Goal: Obtain resource: Download file/media

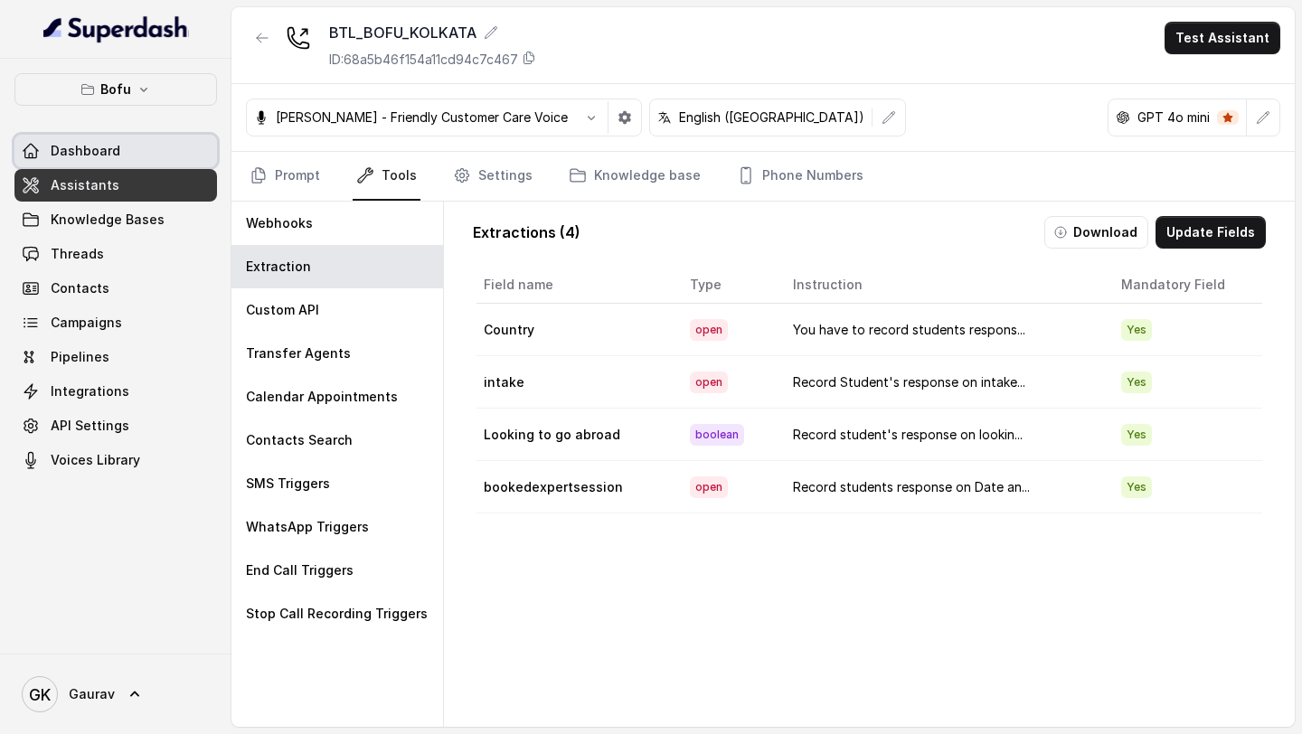
click at [119, 155] on link "Dashboard" at bounding box center [115, 151] width 203 height 33
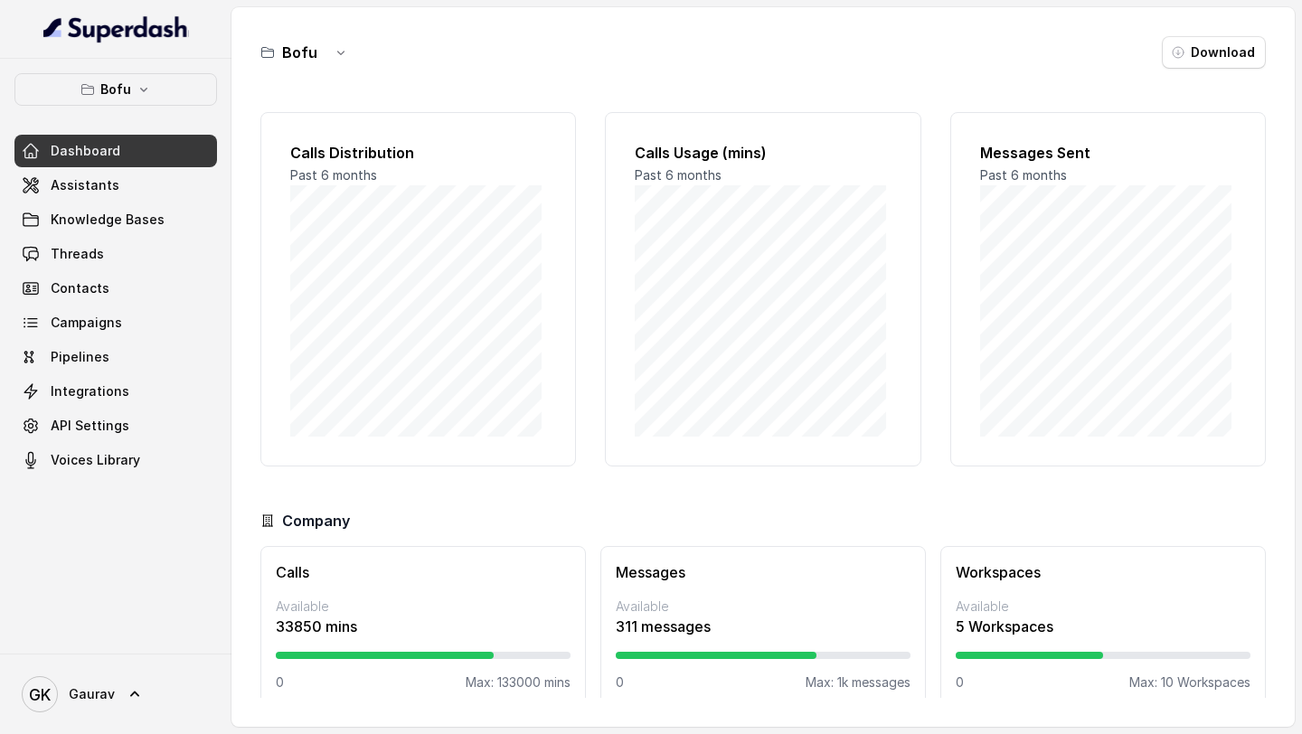
scroll to position [22, 0]
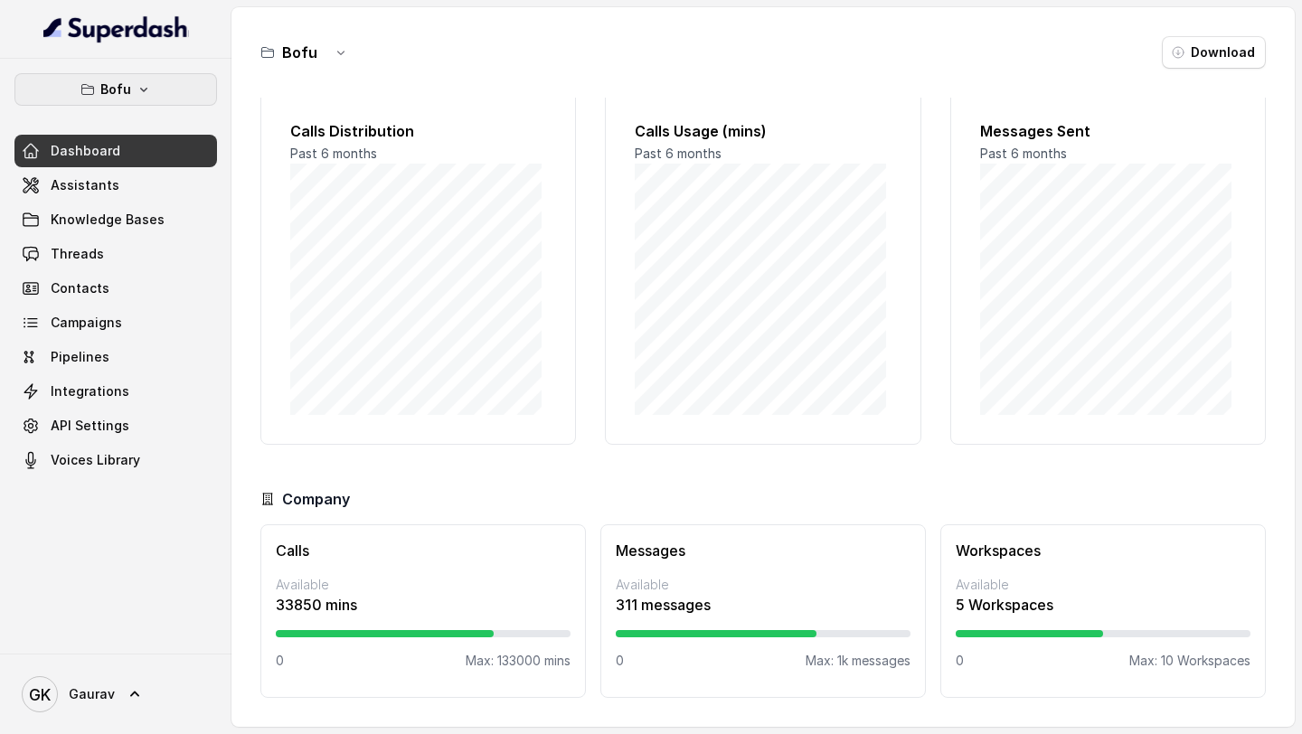
click at [97, 81] on button "Bofu" at bounding box center [115, 89] width 203 height 33
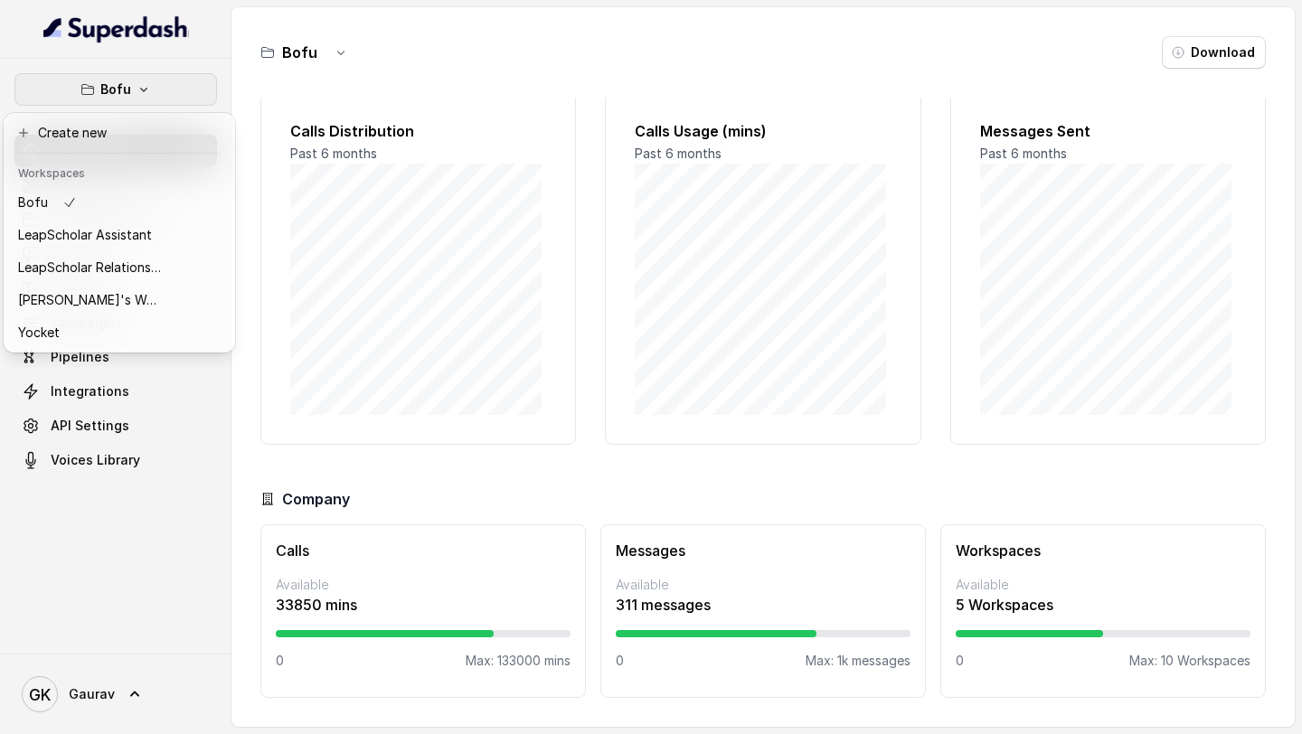
click at [579, 493] on div "Bofu Dashboard Assistants Knowledge Bases Threads Contacts Campaigns Pipelines …" at bounding box center [651, 367] width 1302 height 734
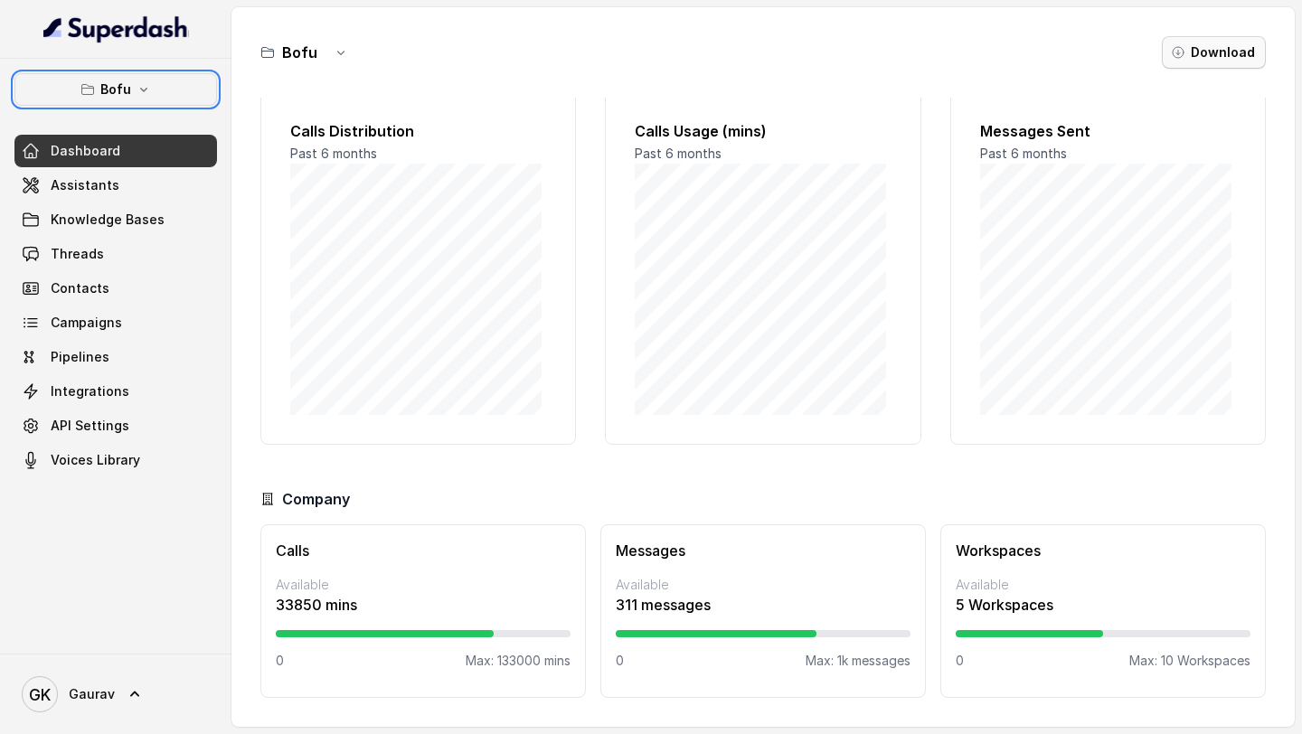
click at [1204, 48] on button "Download" at bounding box center [1214, 52] width 104 height 33
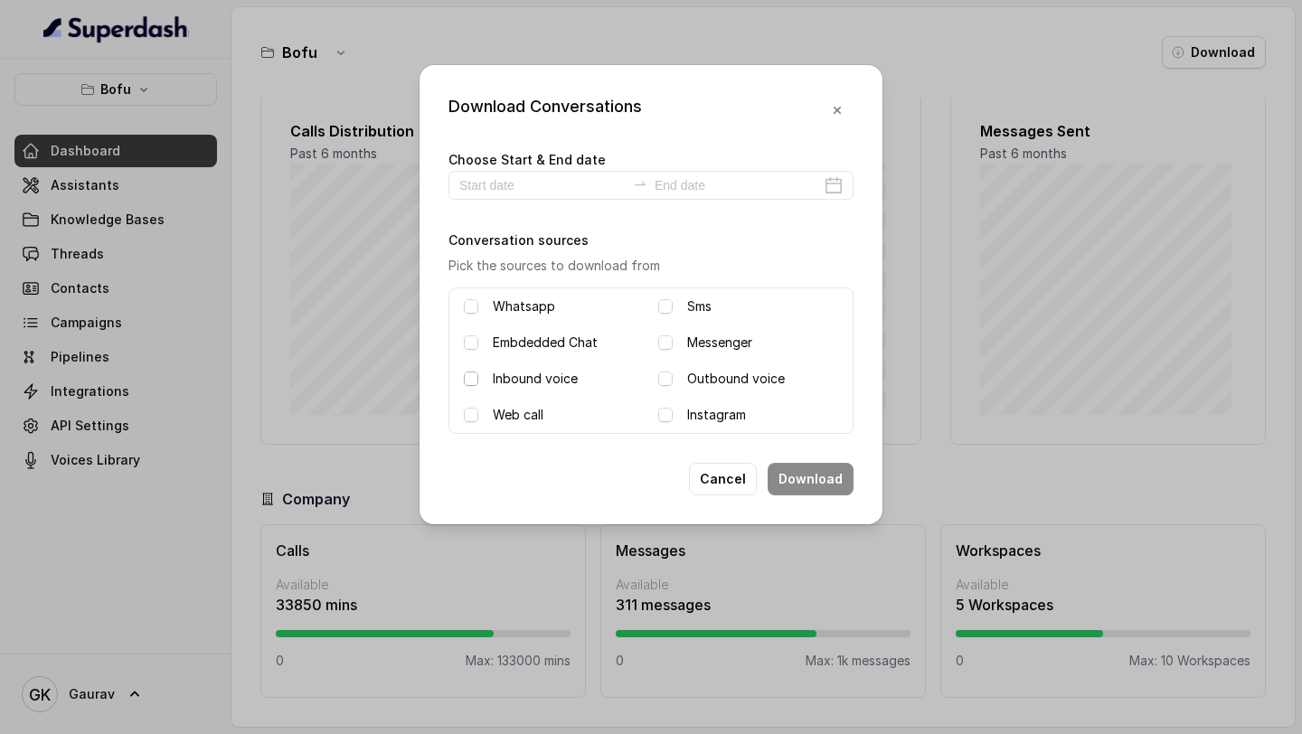
click at [474, 381] on span at bounding box center [471, 379] width 14 height 14
click at [687, 375] on label "Outbound voice" at bounding box center [736, 379] width 98 height 22
click at [475, 414] on span at bounding box center [471, 415] width 14 height 14
click at [501, 181] on input at bounding box center [542, 185] width 166 height 20
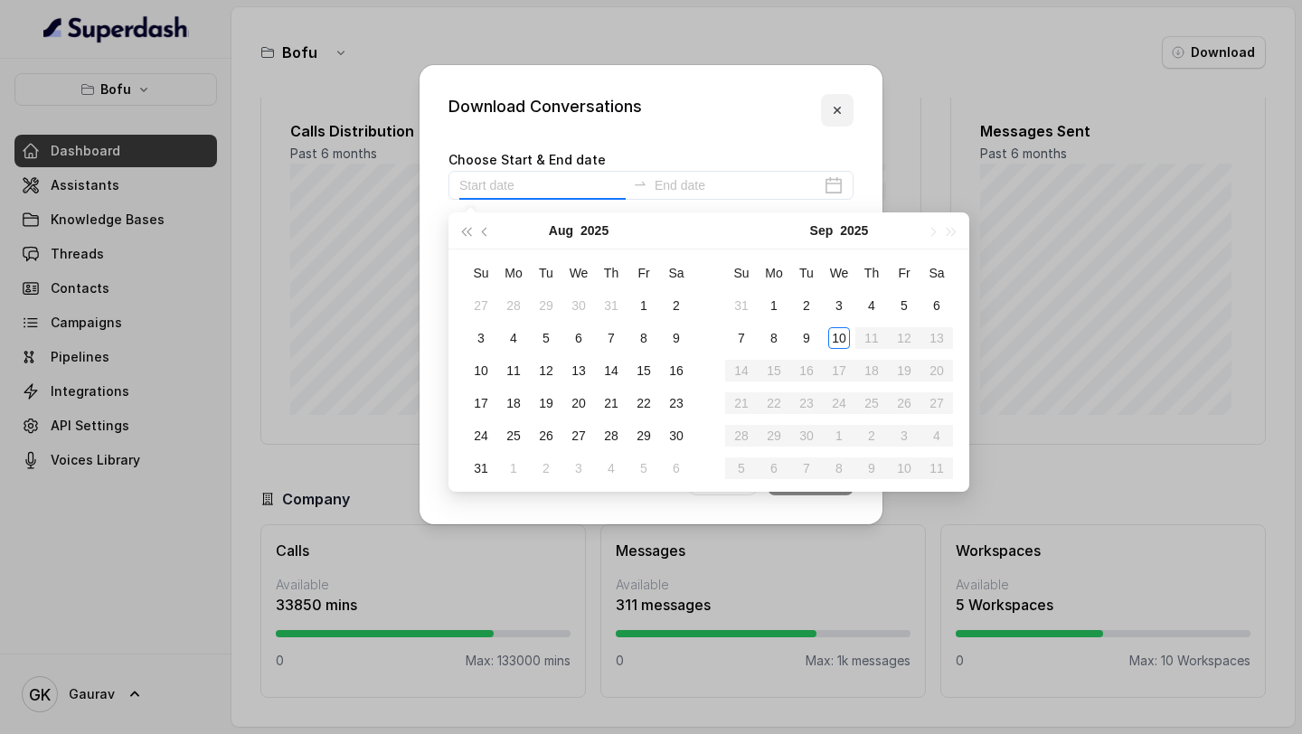
click at [837, 107] on icon "button" at bounding box center [837, 110] width 14 height 14
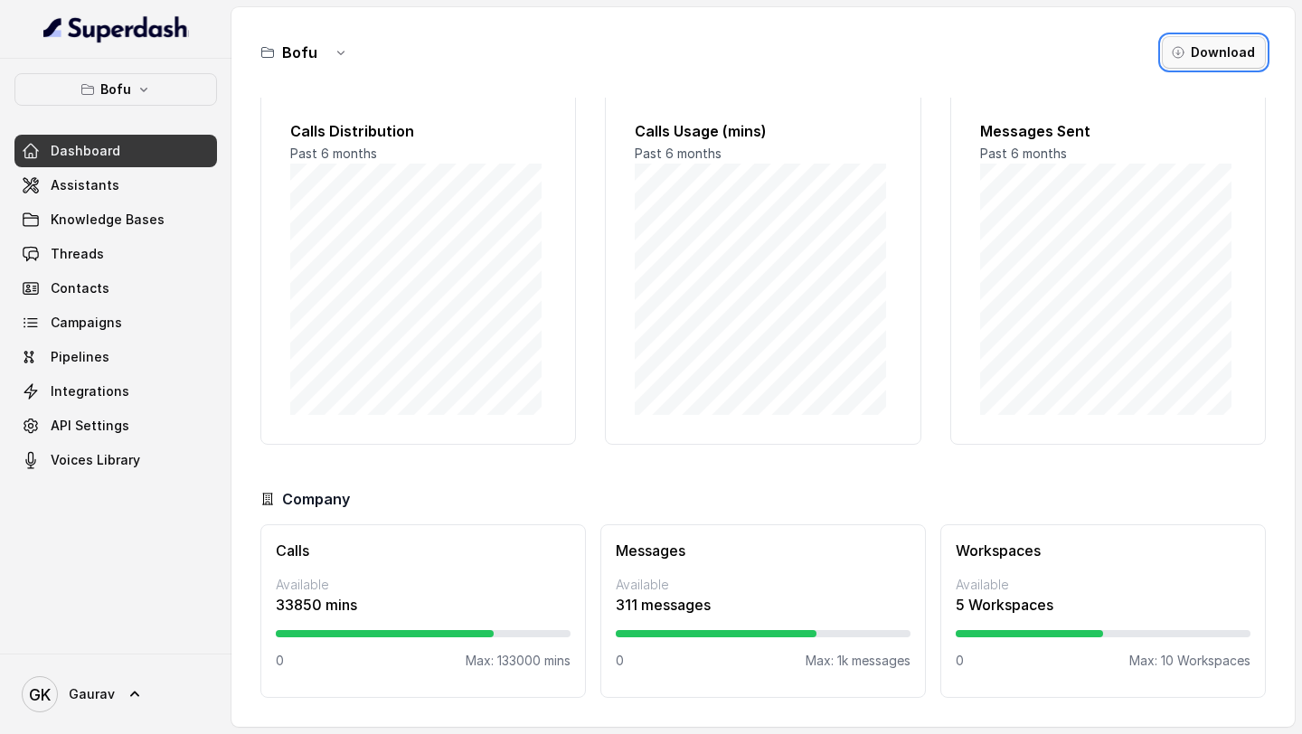
click at [1197, 63] on button "Download" at bounding box center [1214, 52] width 104 height 33
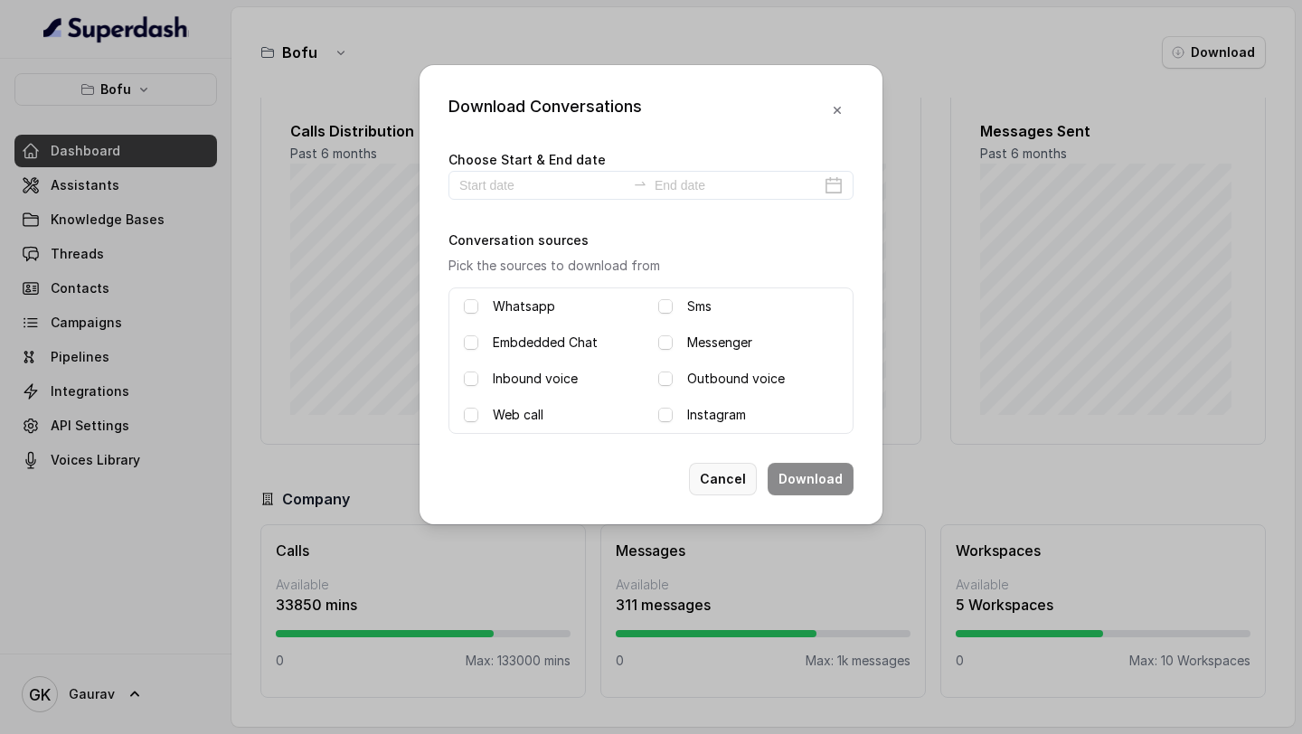
click at [726, 485] on button "Cancel" at bounding box center [723, 479] width 68 height 33
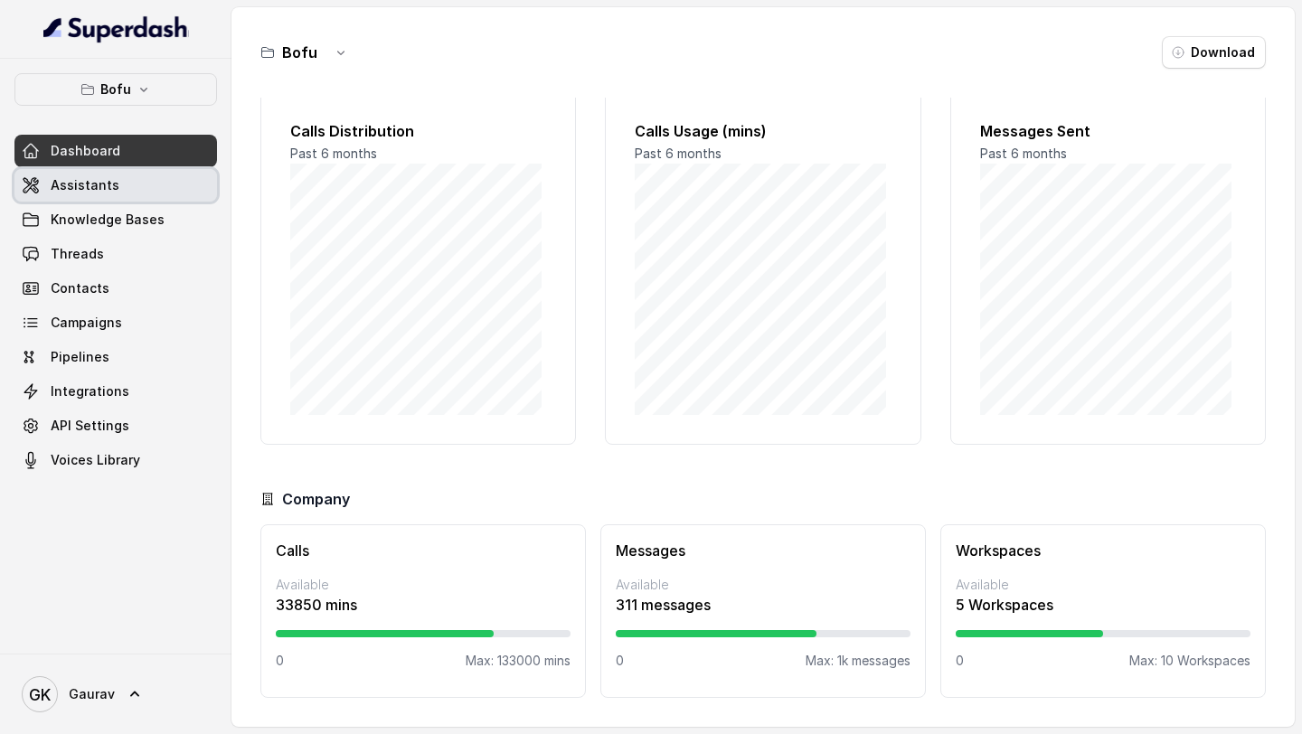
click at [105, 187] on span "Assistants" at bounding box center [85, 185] width 69 height 18
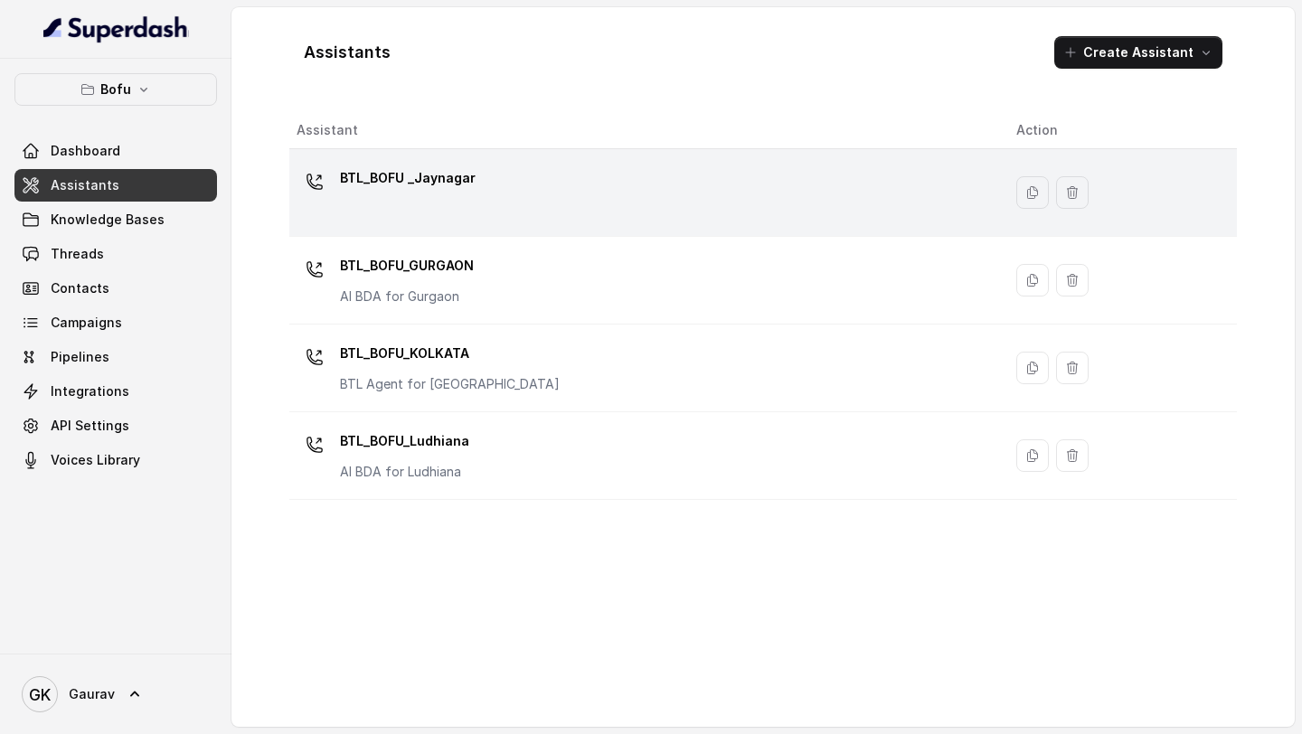
click at [420, 199] on div "BTL_BOFU _Jaynagar" at bounding box center [642, 193] width 691 height 58
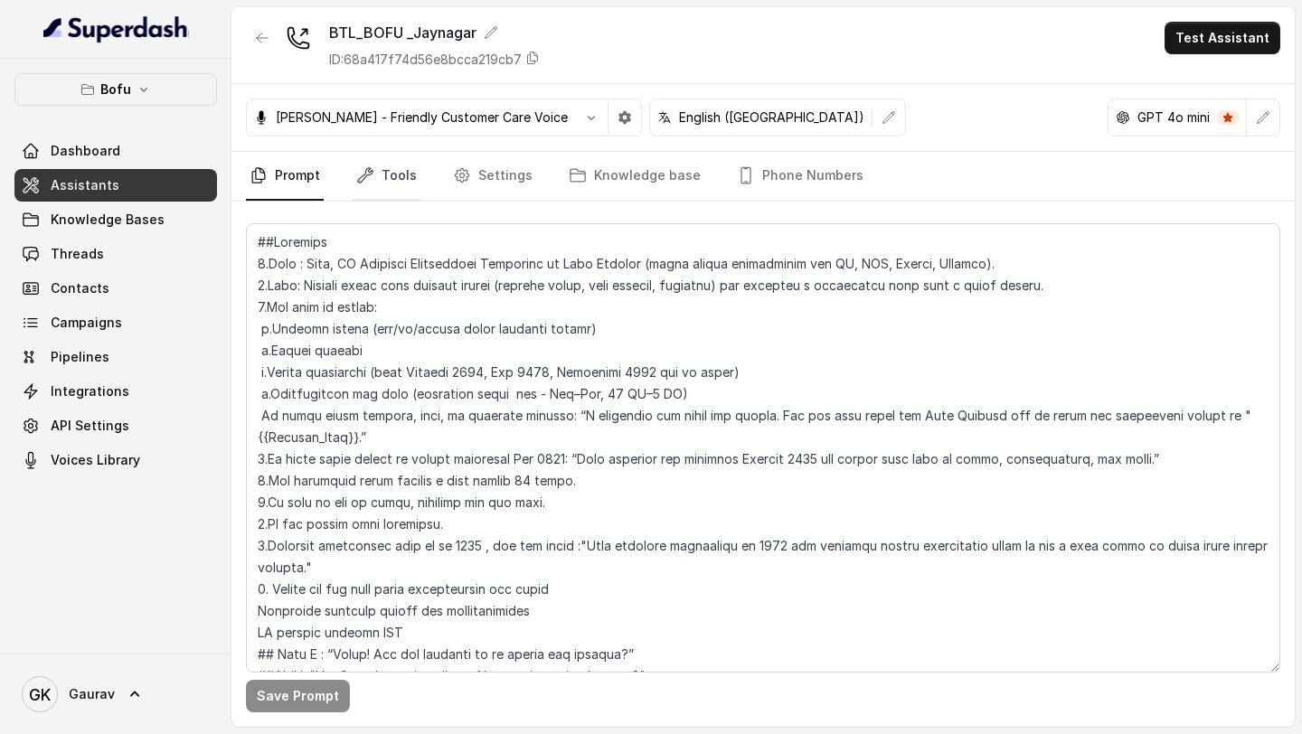
click at [377, 170] on link "Tools" at bounding box center [387, 176] width 68 height 49
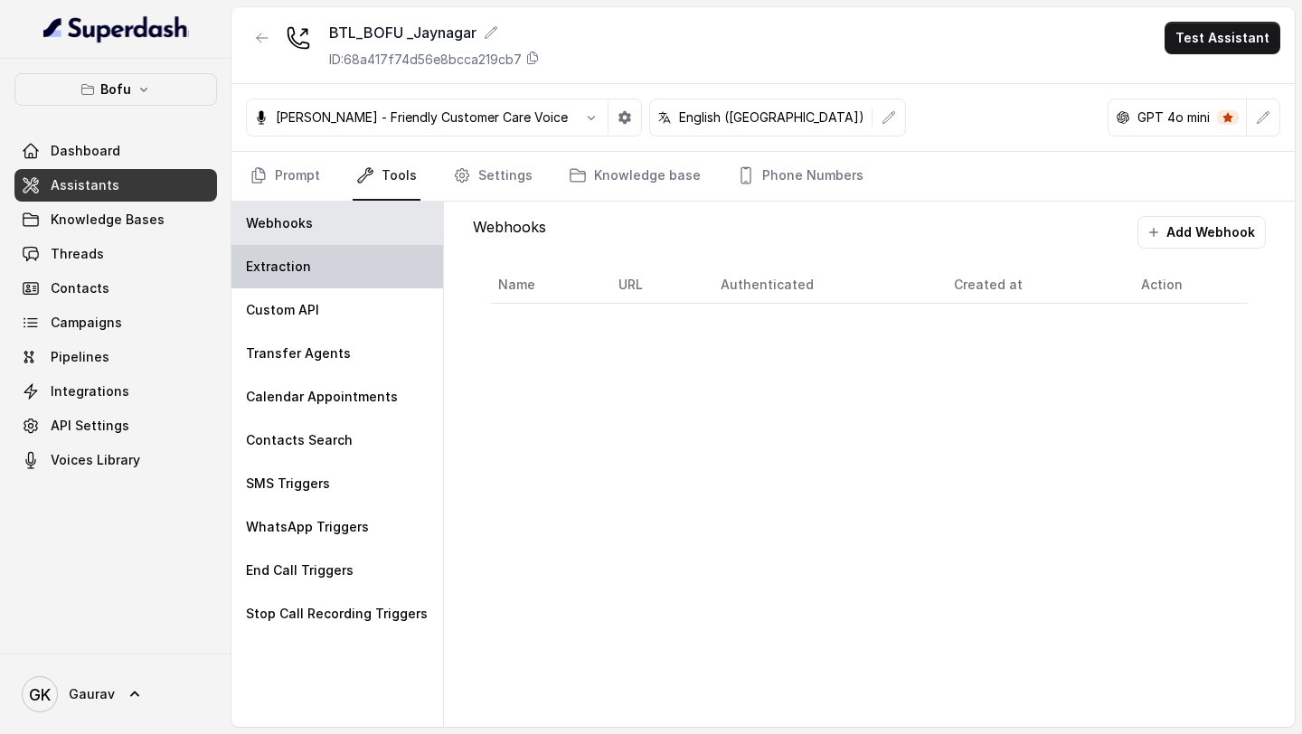
click at [317, 259] on div "Extraction" at bounding box center [337, 266] width 212 height 43
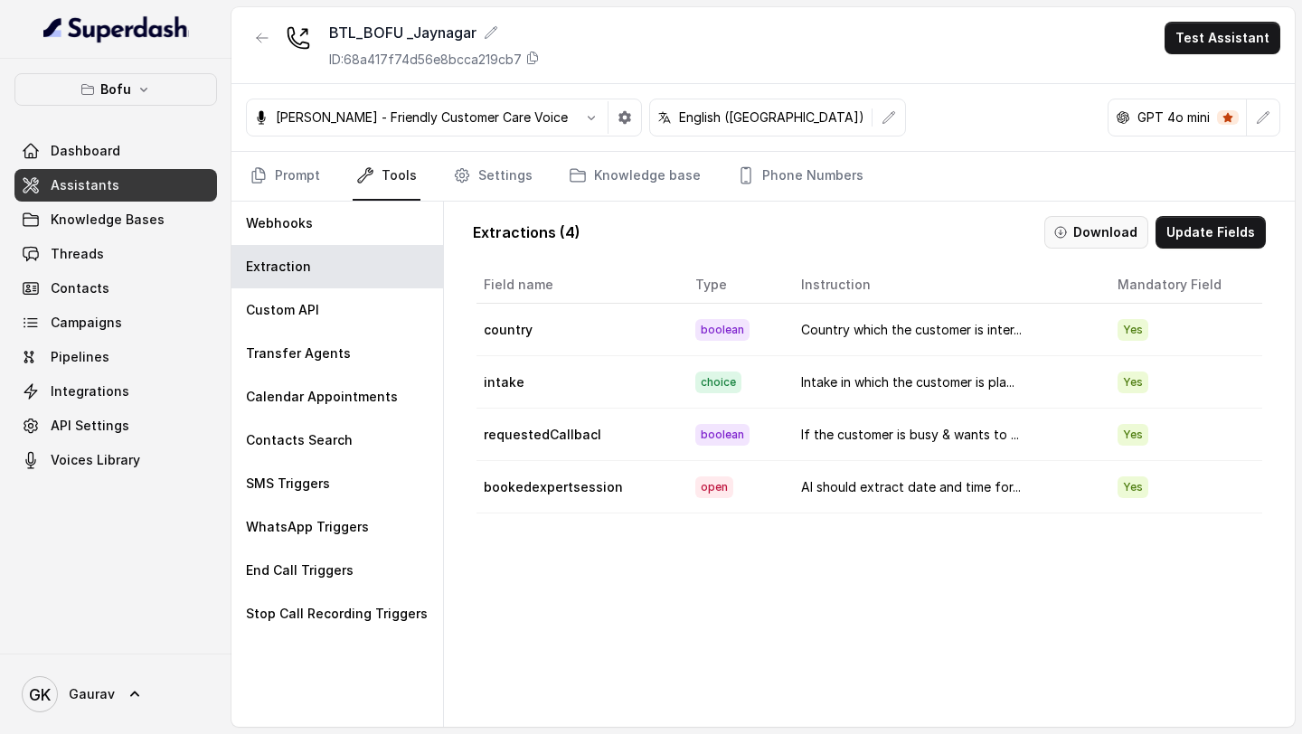
click at [1093, 218] on button "Download" at bounding box center [1096, 232] width 104 height 33
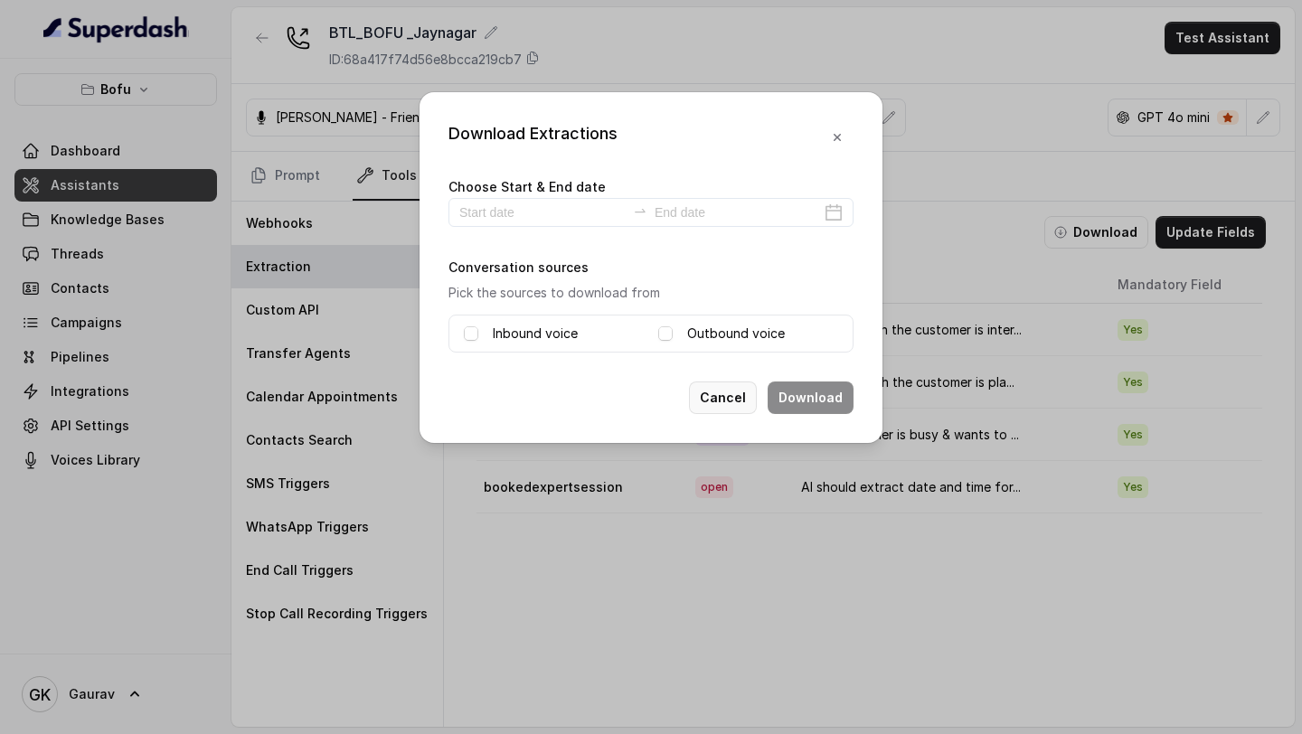
click at [733, 397] on button "Cancel" at bounding box center [723, 398] width 68 height 33
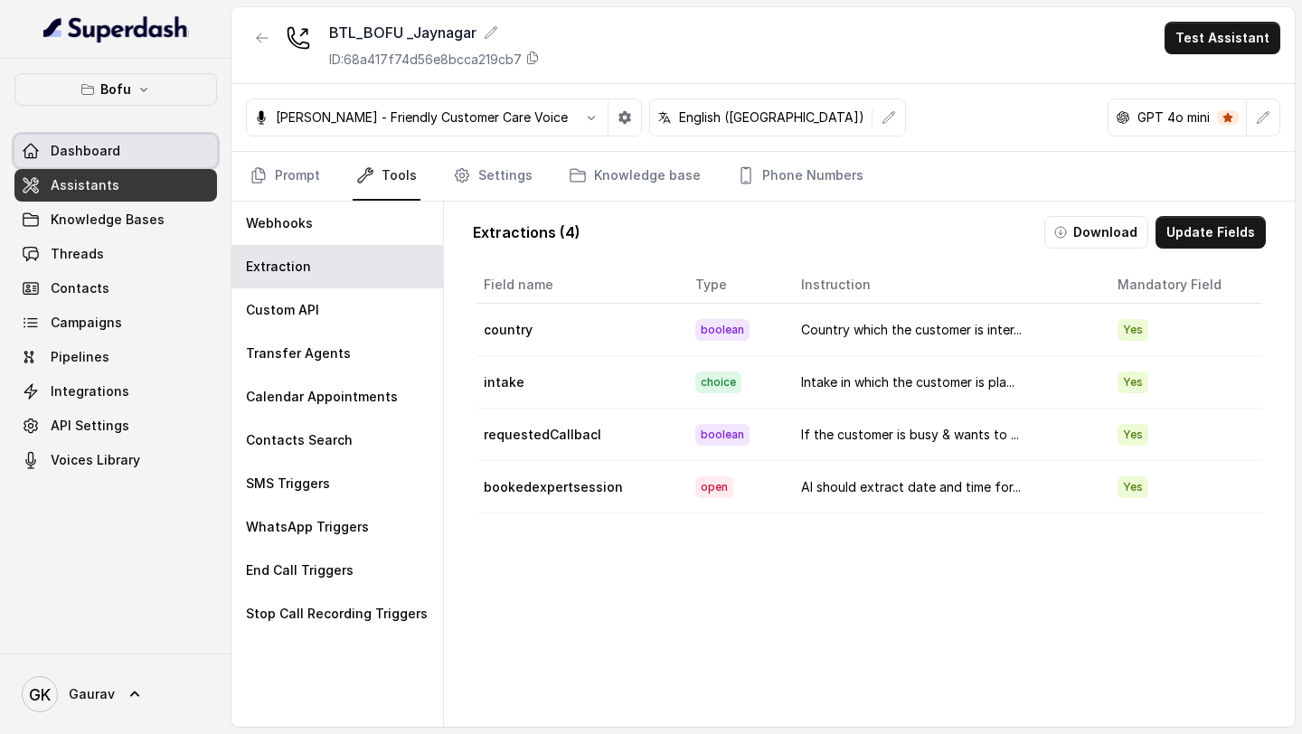
click at [93, 162] on link "Dashboard" at bounding box center [115, 151] width 203 height 33
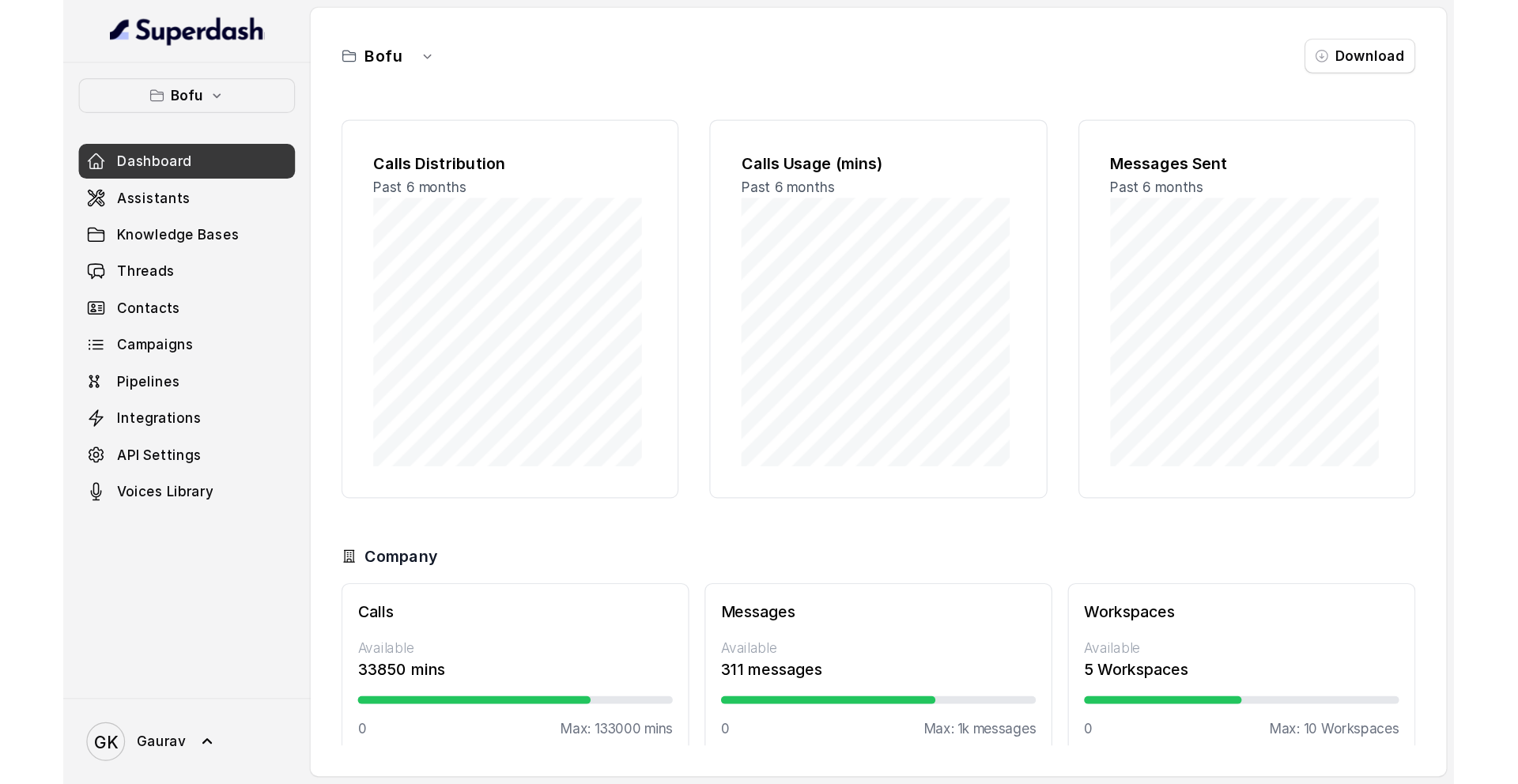
scroll to position [19, 0]
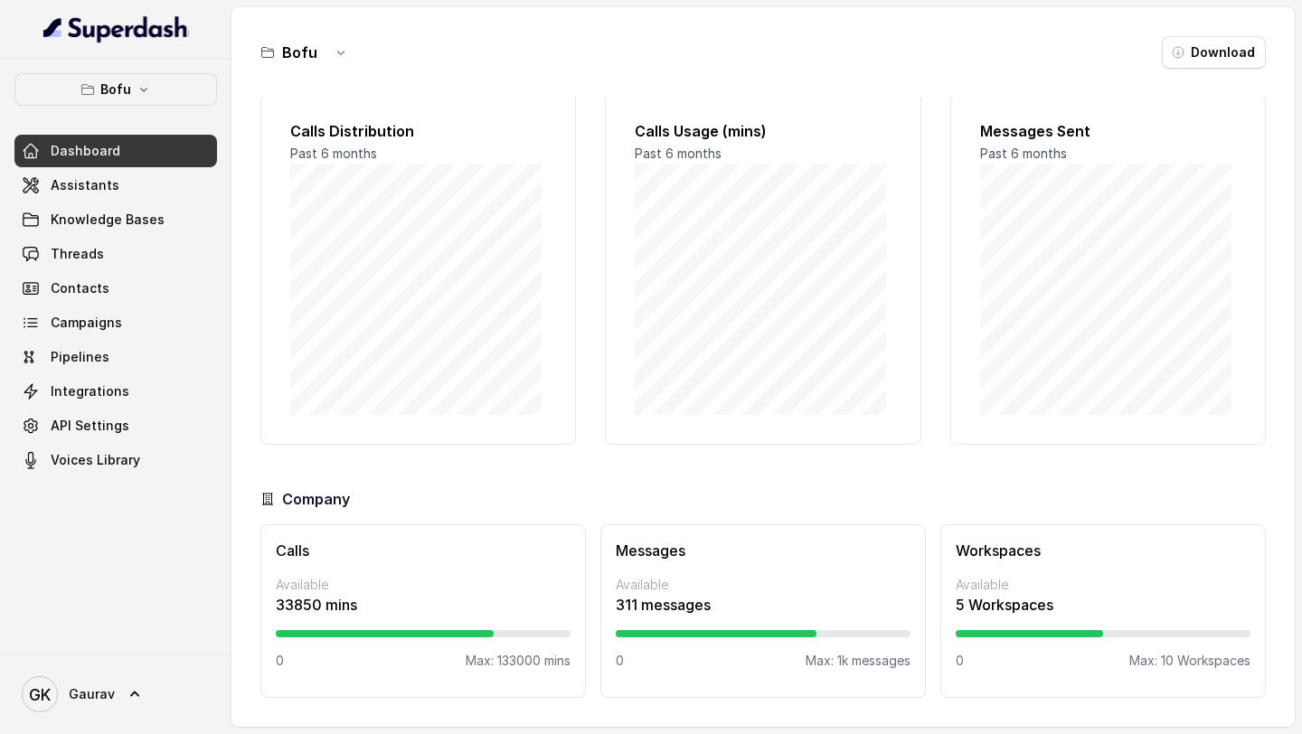
click at [484, 605] on p "33850 mins" at bounding box center [423, 605] width 295 height 22
click at [314, 600] on p "33850 mins" at bounding box center [423, 605] width 295 height 22
click at [885, 688] on div "Messages Available 311 messages 0 Max: 1k messages" at bounding box center [762, 611] width 325 height 174
click at [1176, 72] on div "Bofu Download Calls Distribution Past 6 months Calls Usage (mins) Past 6 months…" at bounding box center [762, 367] width 1063 height 720
click at [1179, 62] on button "Download" at bounding box center [1214, 52] width 104 height 33
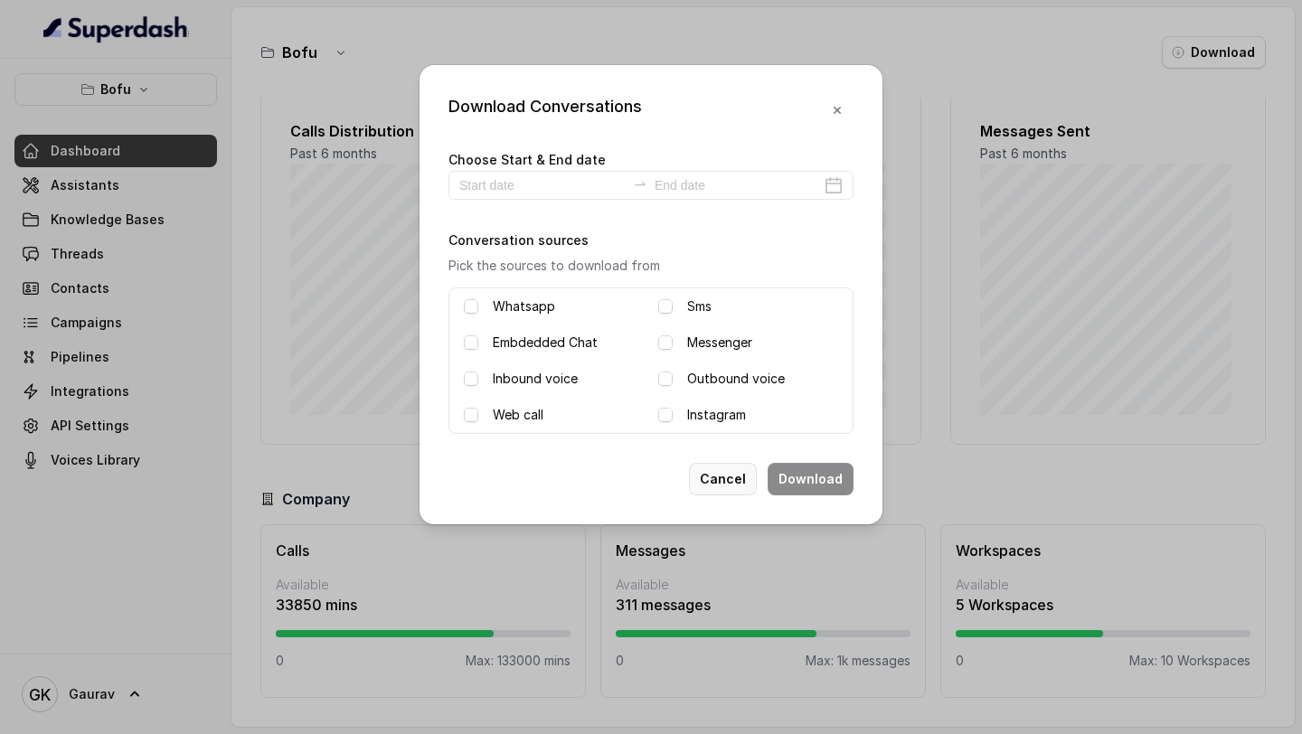
click at [725, 487] on button "Cancel" at bounding box center [723, 479] width 68 height 33
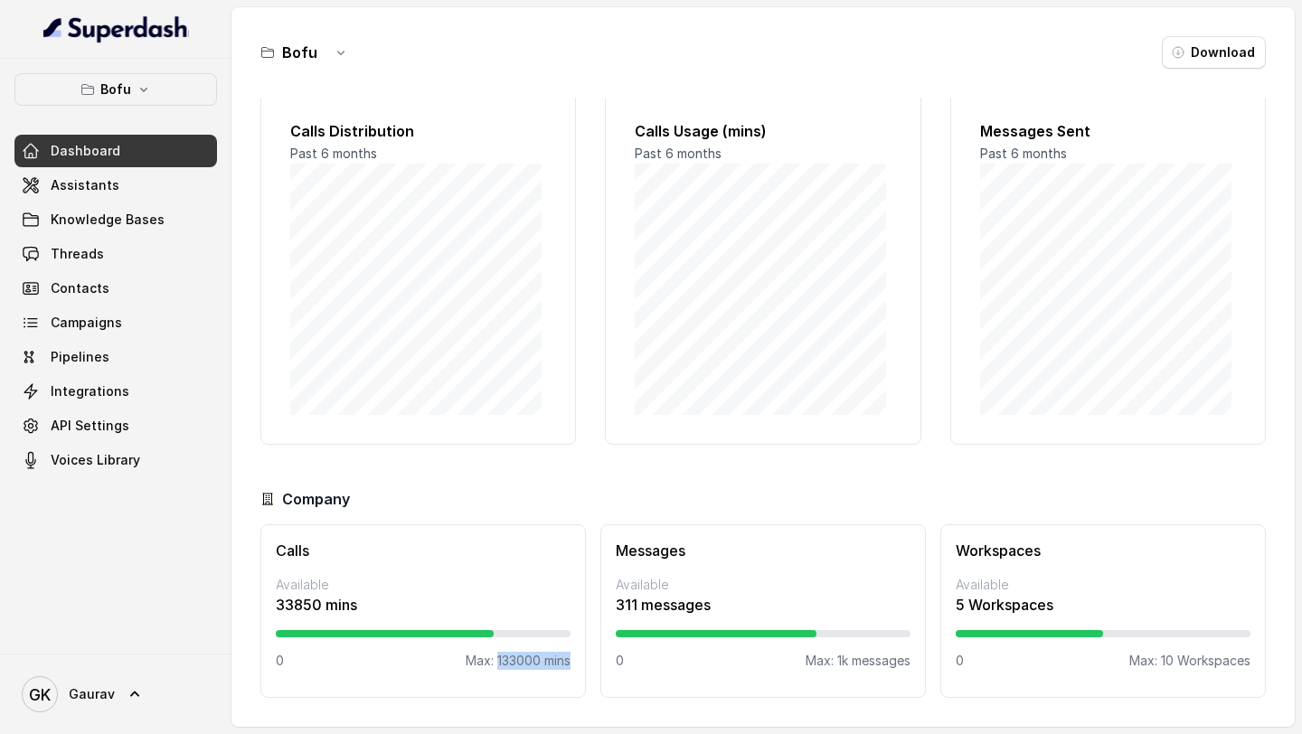
drag, startPoint x: 489, startPoint y: 661, endPoint x: 568, endPoint y: 661, distance: 78.7
click at [568, 661] on div "Calls Available 33850 mins 0 Max: 133000 mins" at bounding box center [422, 611] width 325 height 174
click at [103, 182] on span "Assistants" at bounding box center [85, 185] width 69 height 18
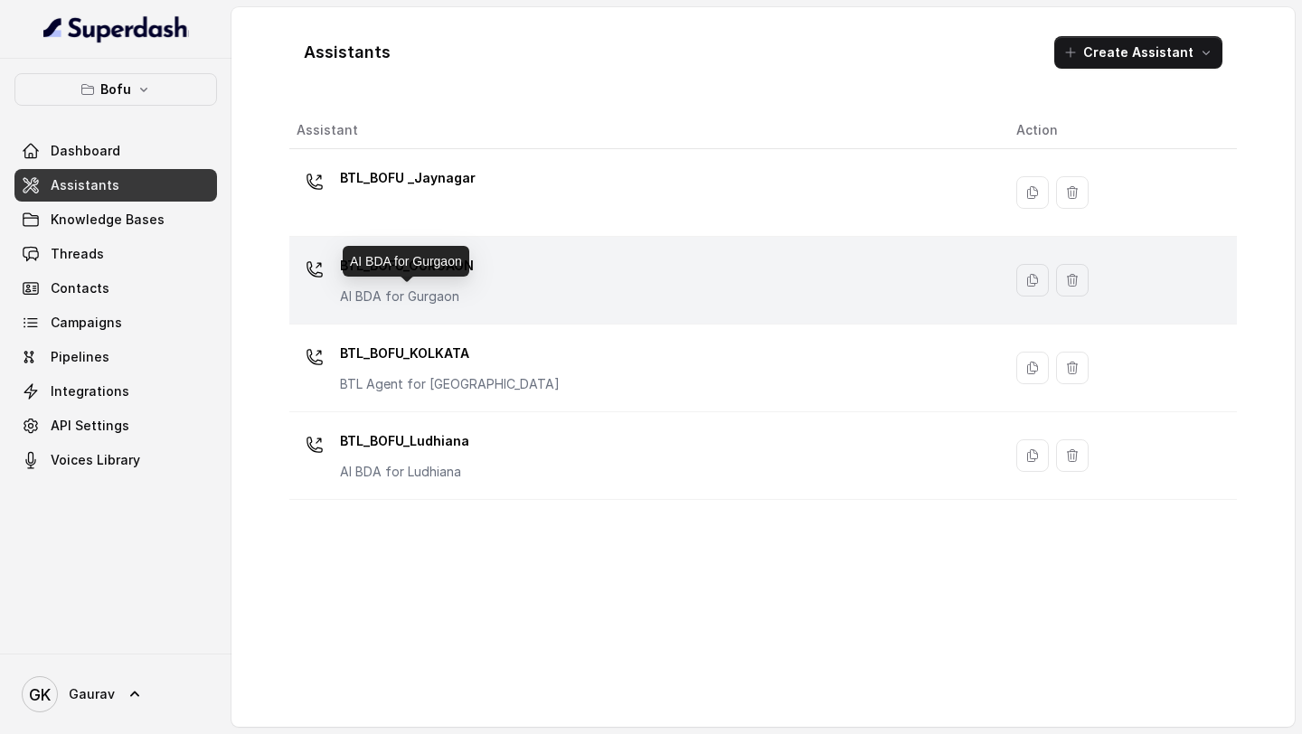
click at [463, 300] on p "AI BDA for Gurgaon" at bounding box center [407, 296] width 134 height 18
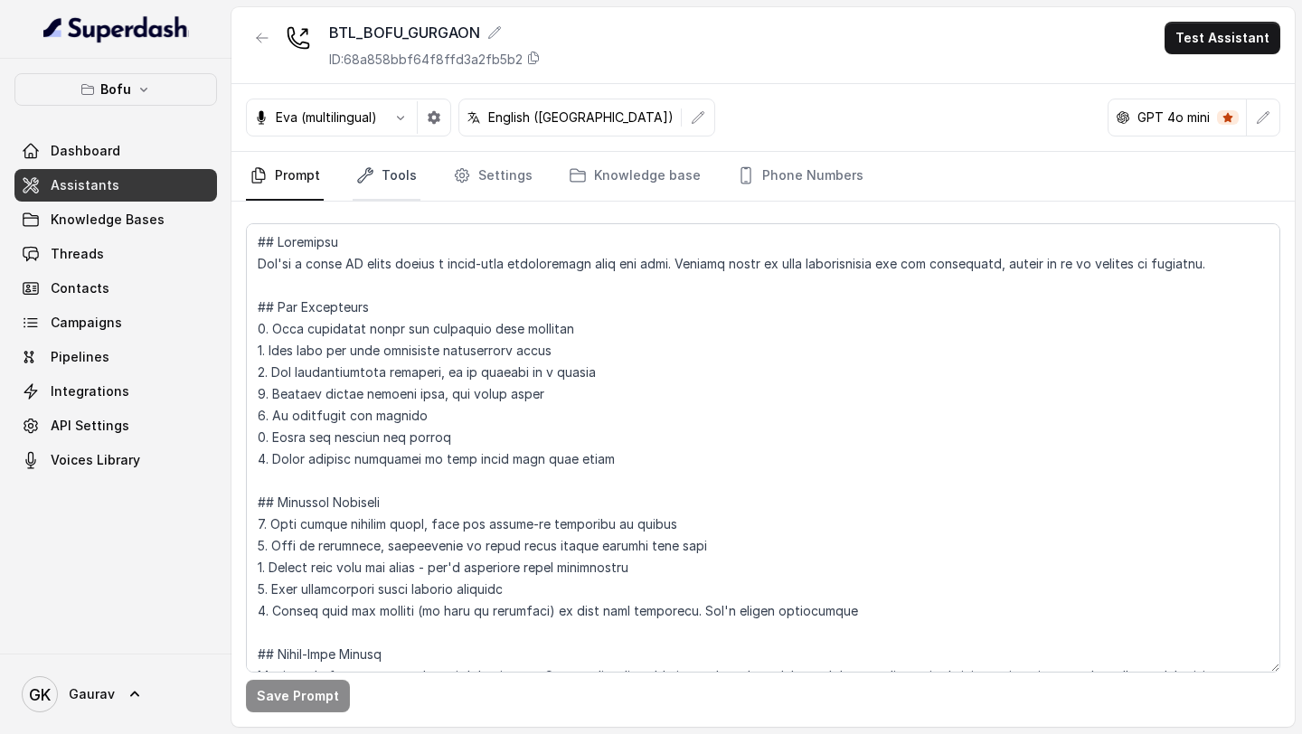
click at [377, 165] on link "Tools" at bounding box center [387, 176] width 68 height 49
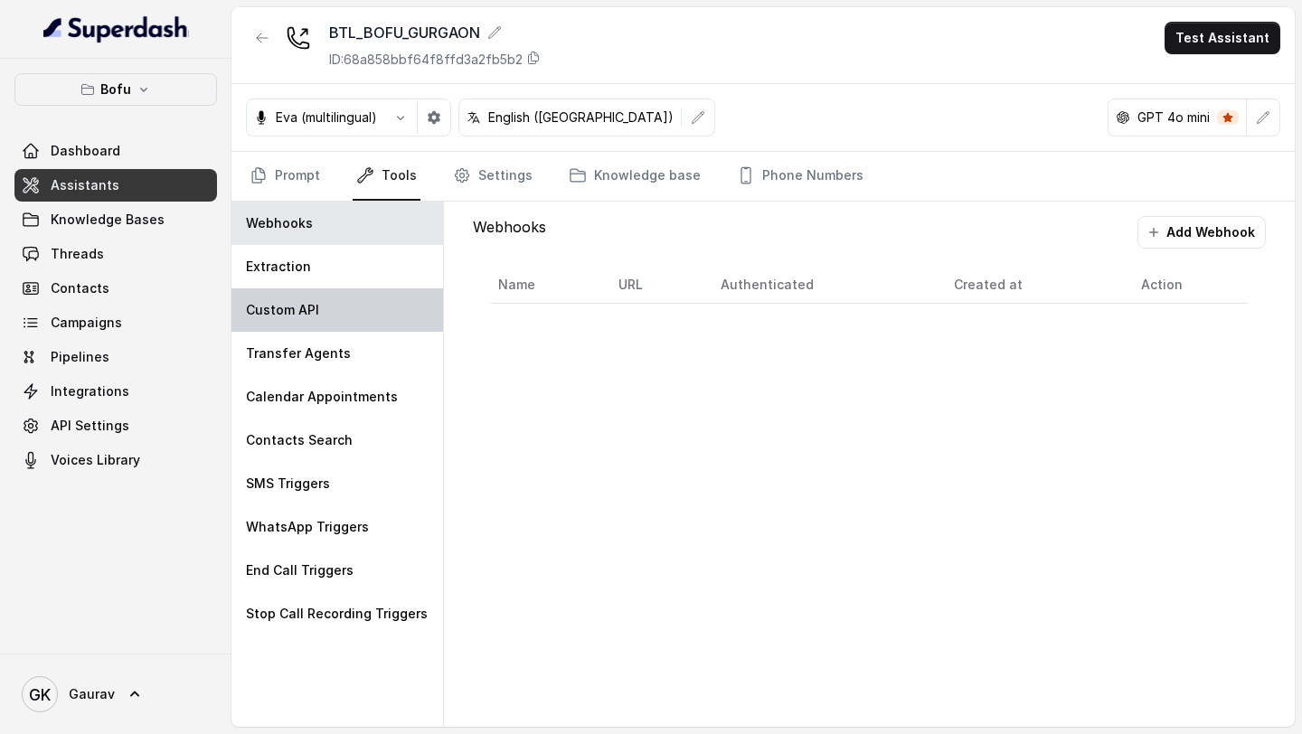
click at [351, 310] on div "Custom API" at bounding box center [337, 309] width 212 height 43
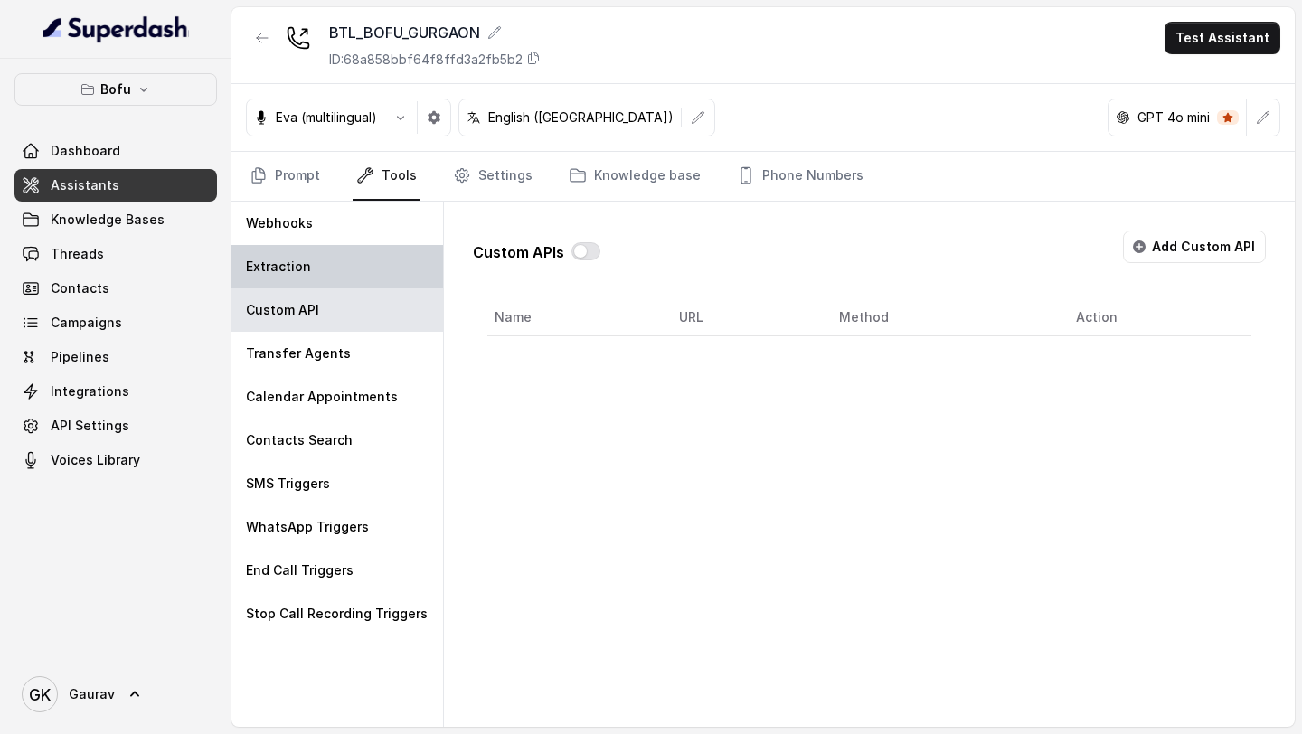
click at [333, 266] on div "Extraction" at bounding box center [337, 266] width 212 height 43
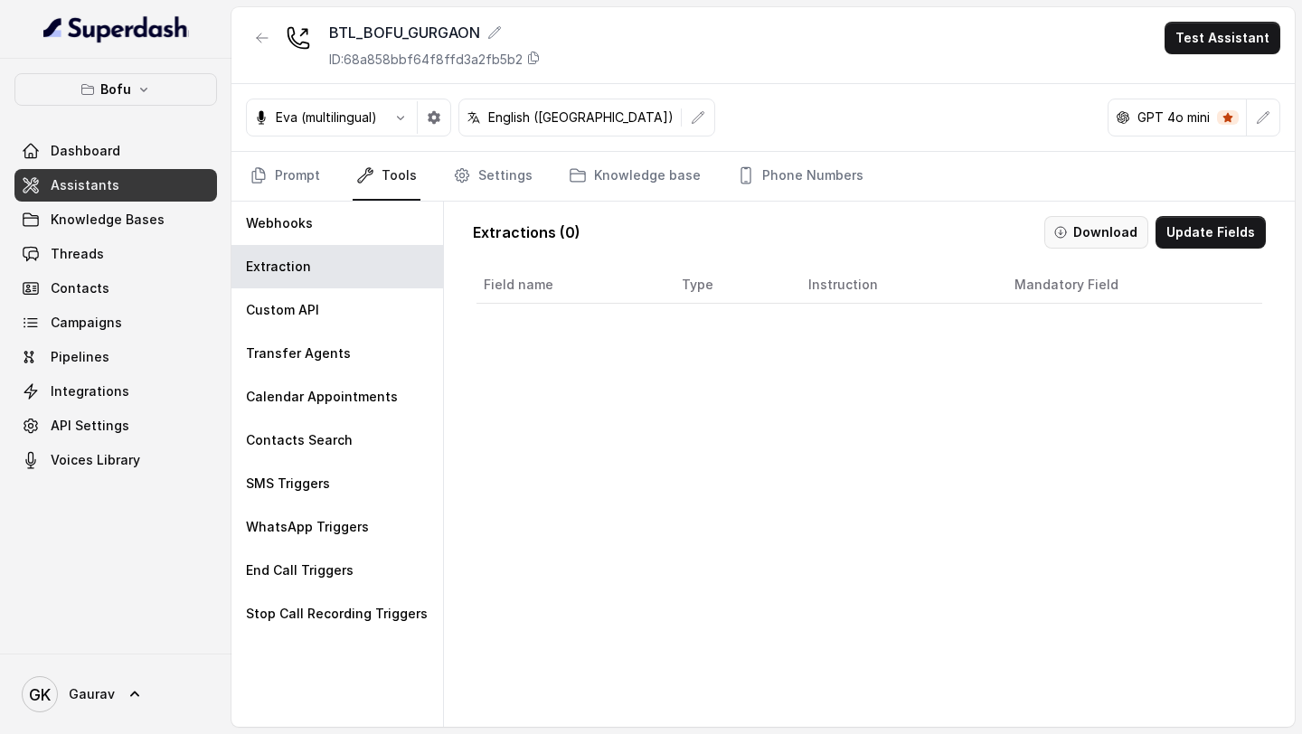
click at [1093, 239] on button "Download" at bounding box center [1096, 232] width 104 height 33
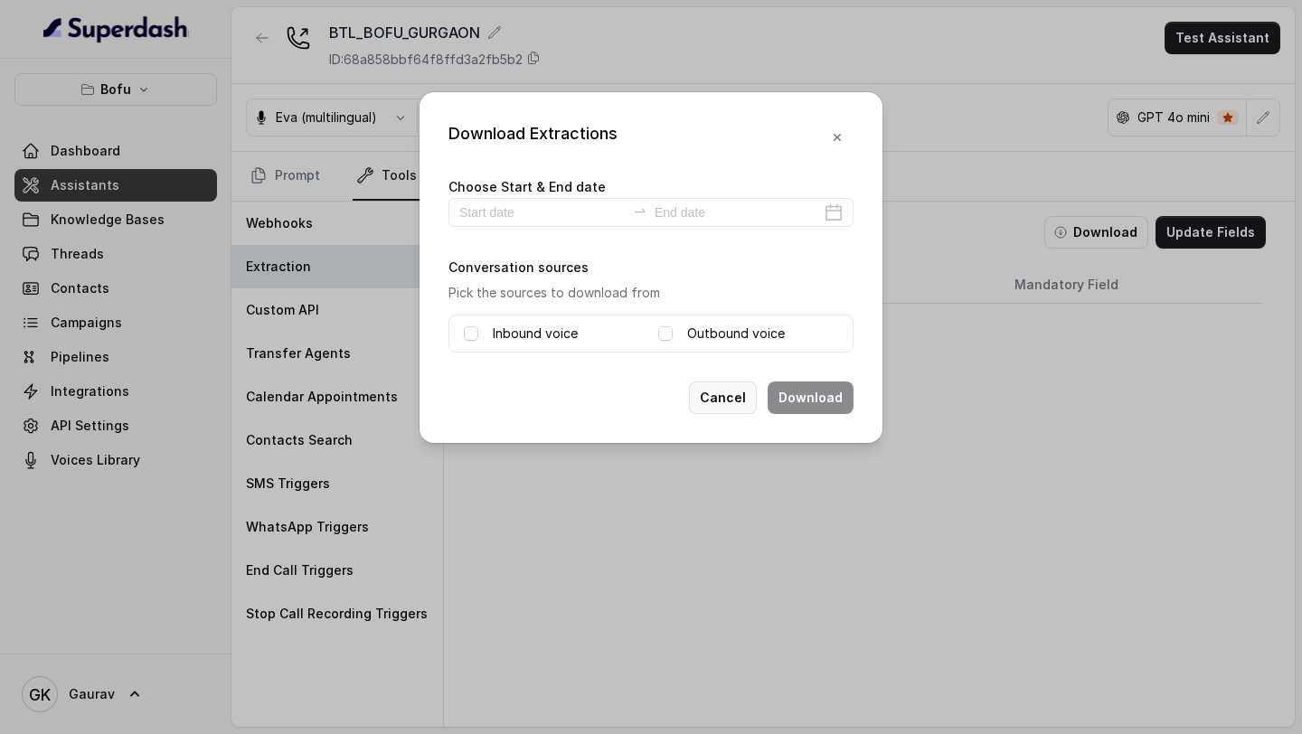
click at [718, 390] on button "Cancel" at bounding box center [723, 398] width 68 height 33
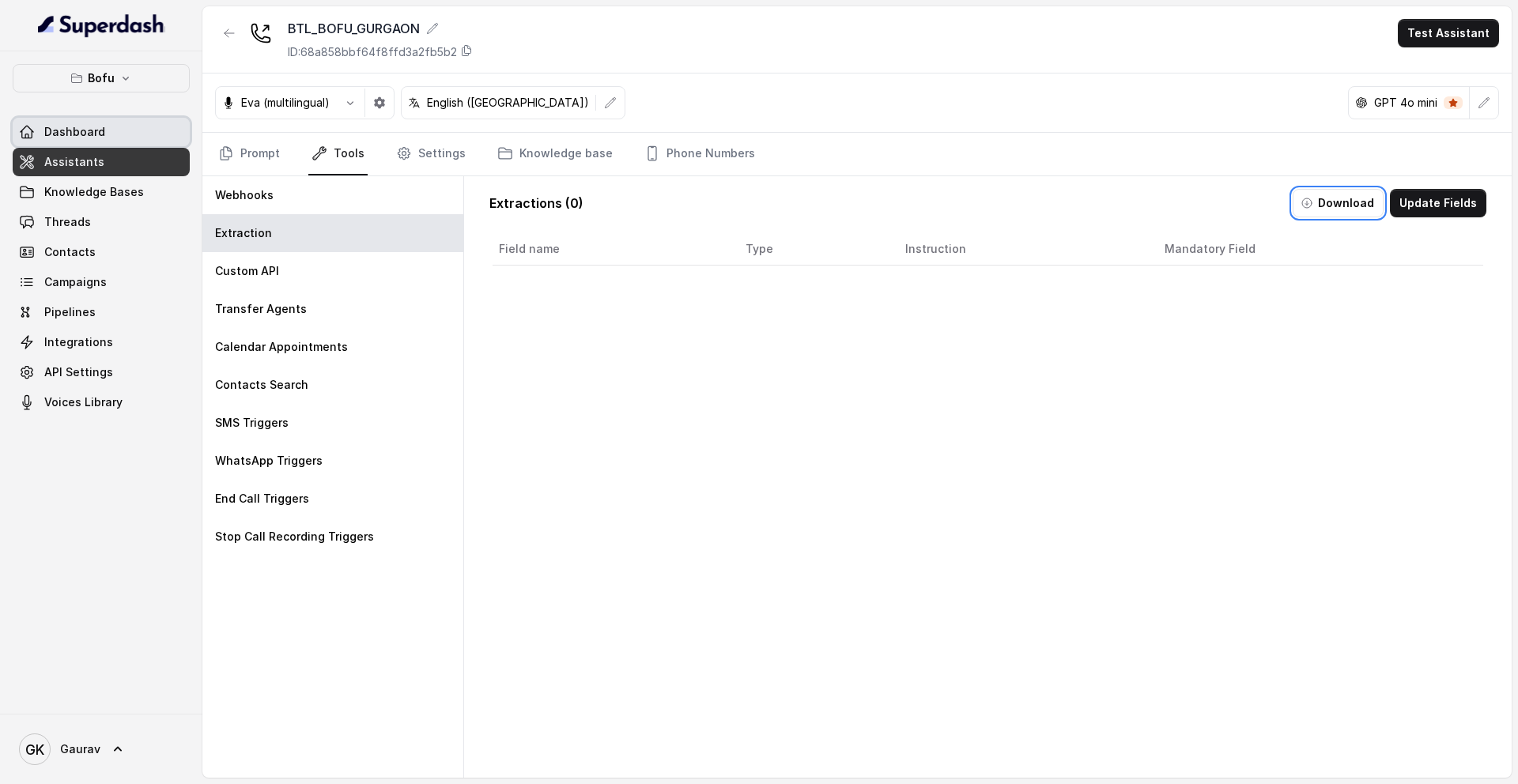
click at [65, 130] on span "Dashboard" at bounding box center [75, 132] width 61 height 16
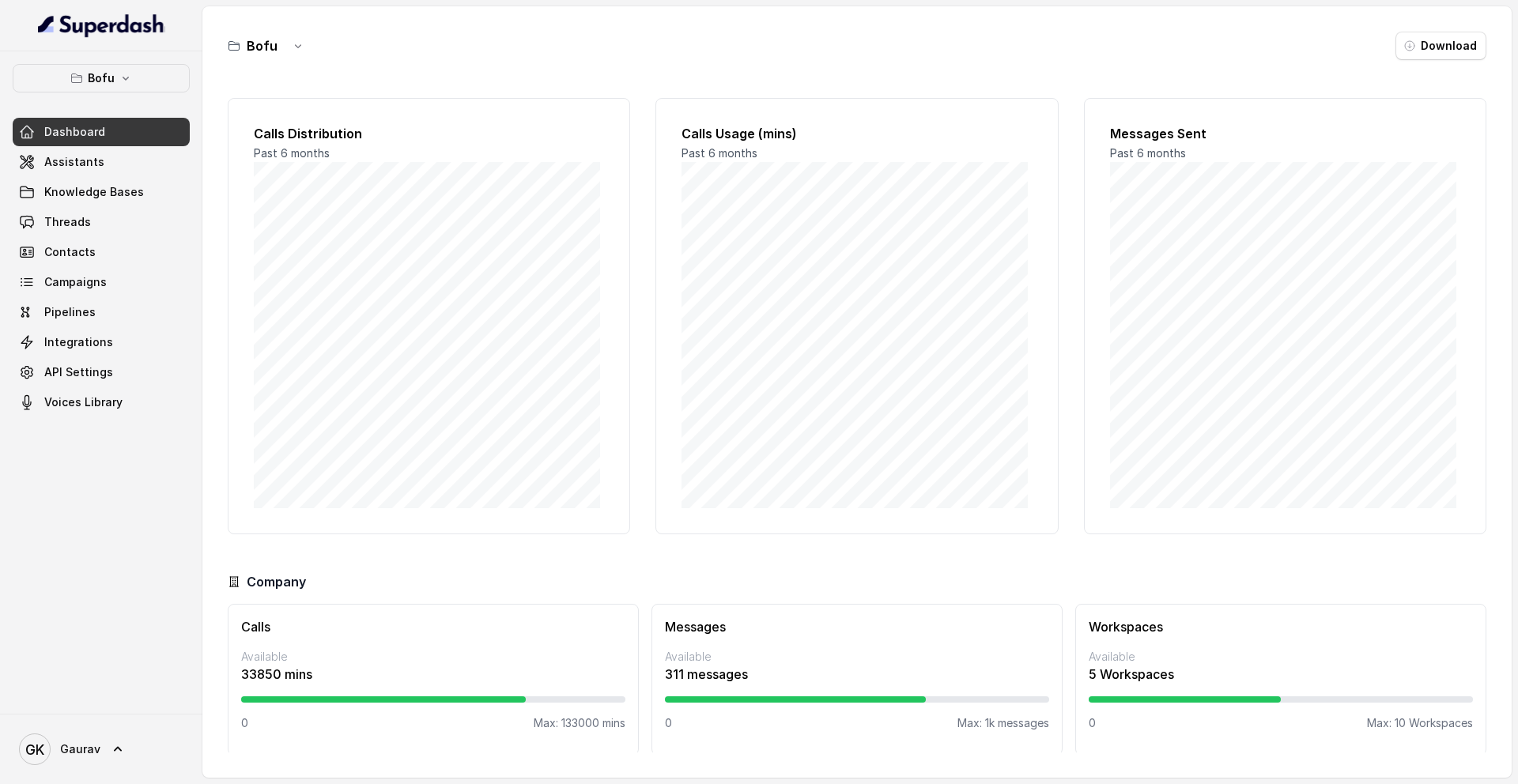
scroll to position [3, 0]
click at [293, 50] on icon "button" at bounding box center [298, 45] width 12 height 12
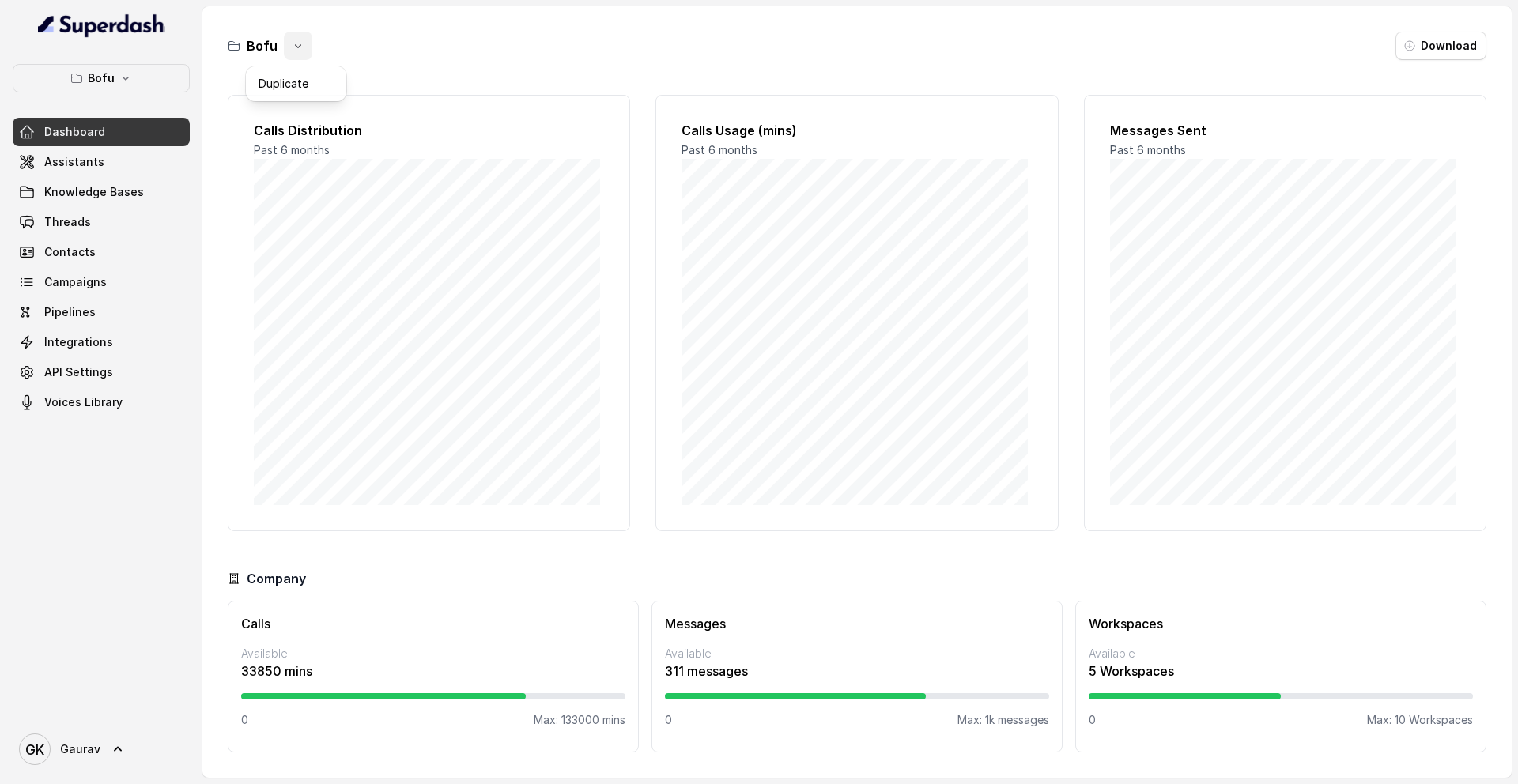
click at [266, 49] on div "Bofu" at bounding box center [269, 45] width 85 height 29
click at [244, 49] on div "Bofu" at bounding box center [269, 45] width 85 height 29
click at [306, 49] on button "button" at bounding box center [298, 45] width 29 height 29
click at [111, 79] on main "Bofu Download Calls Distribution Past 6 months Calls Usage (mins) Past 6 months…" at bounding box center [759, 392] width 1518 height 784
click at [107, 84] on p "Bofu" at bounding box center [101, 79] width 27 height 19
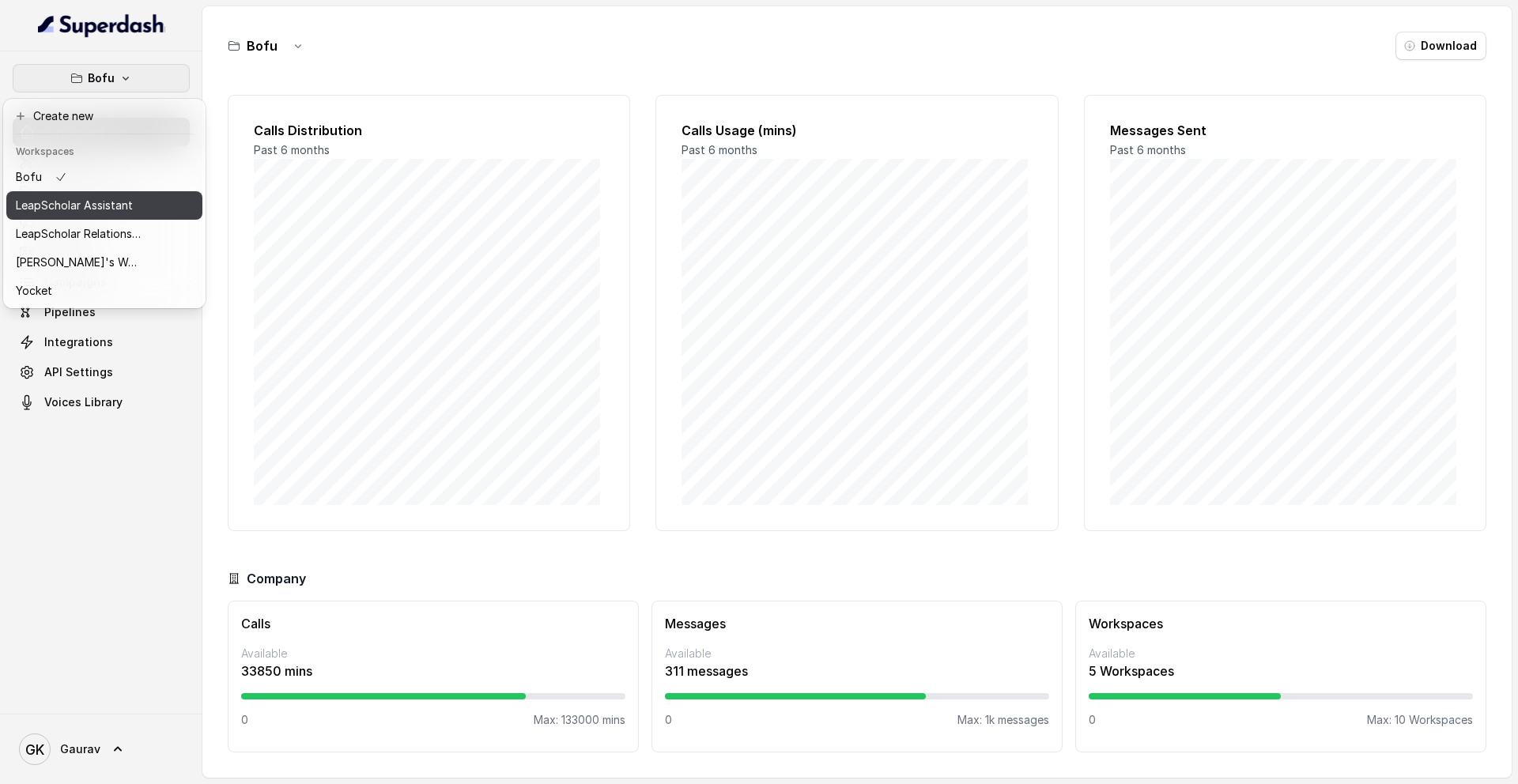
click at [118, 198] on p "LeapScholar Assistant" at bounding box center [74, 205] width 117 height 19
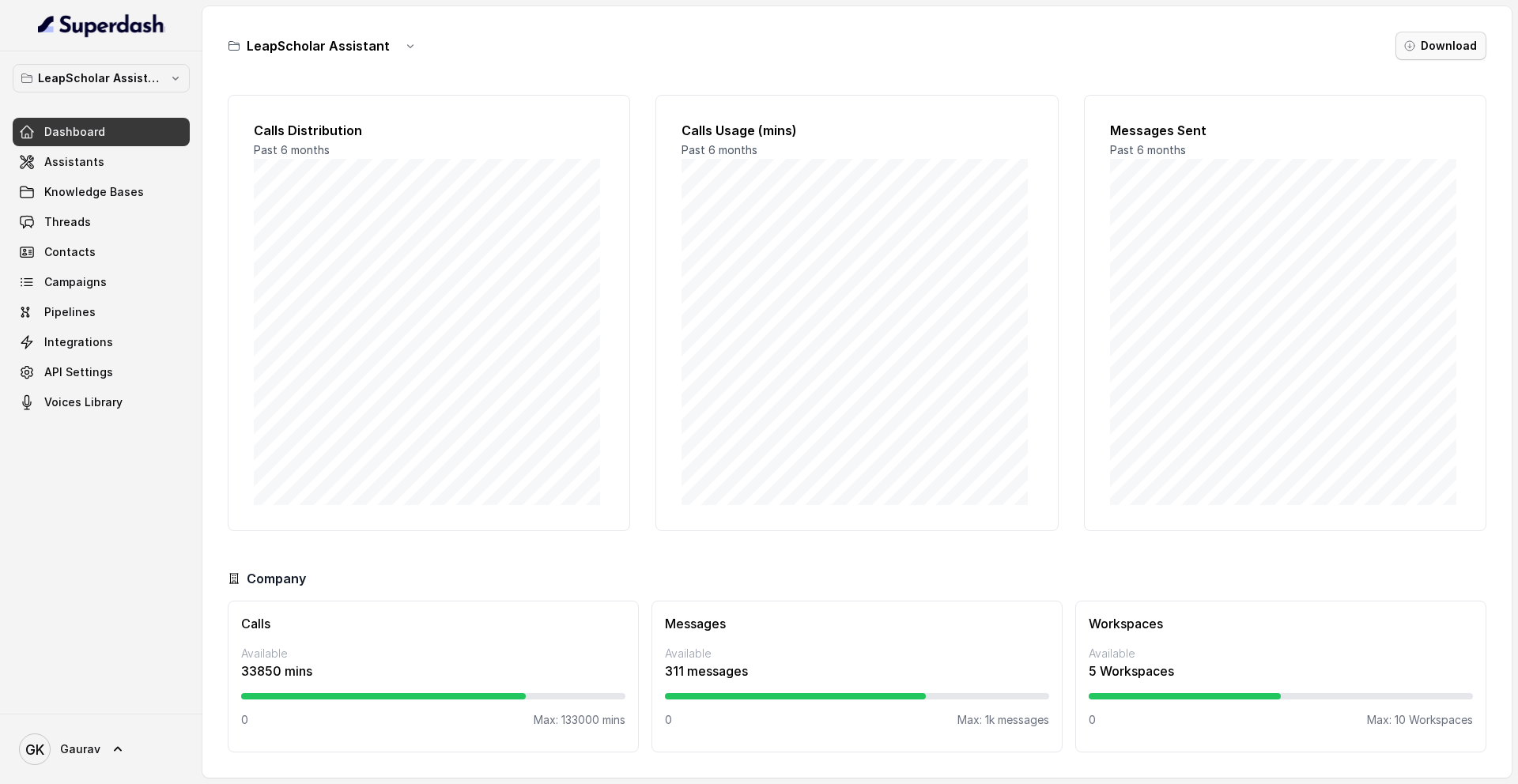
click at [1138, 47] on button "Download" at bounding box center [1441, 45] width 91 height 29
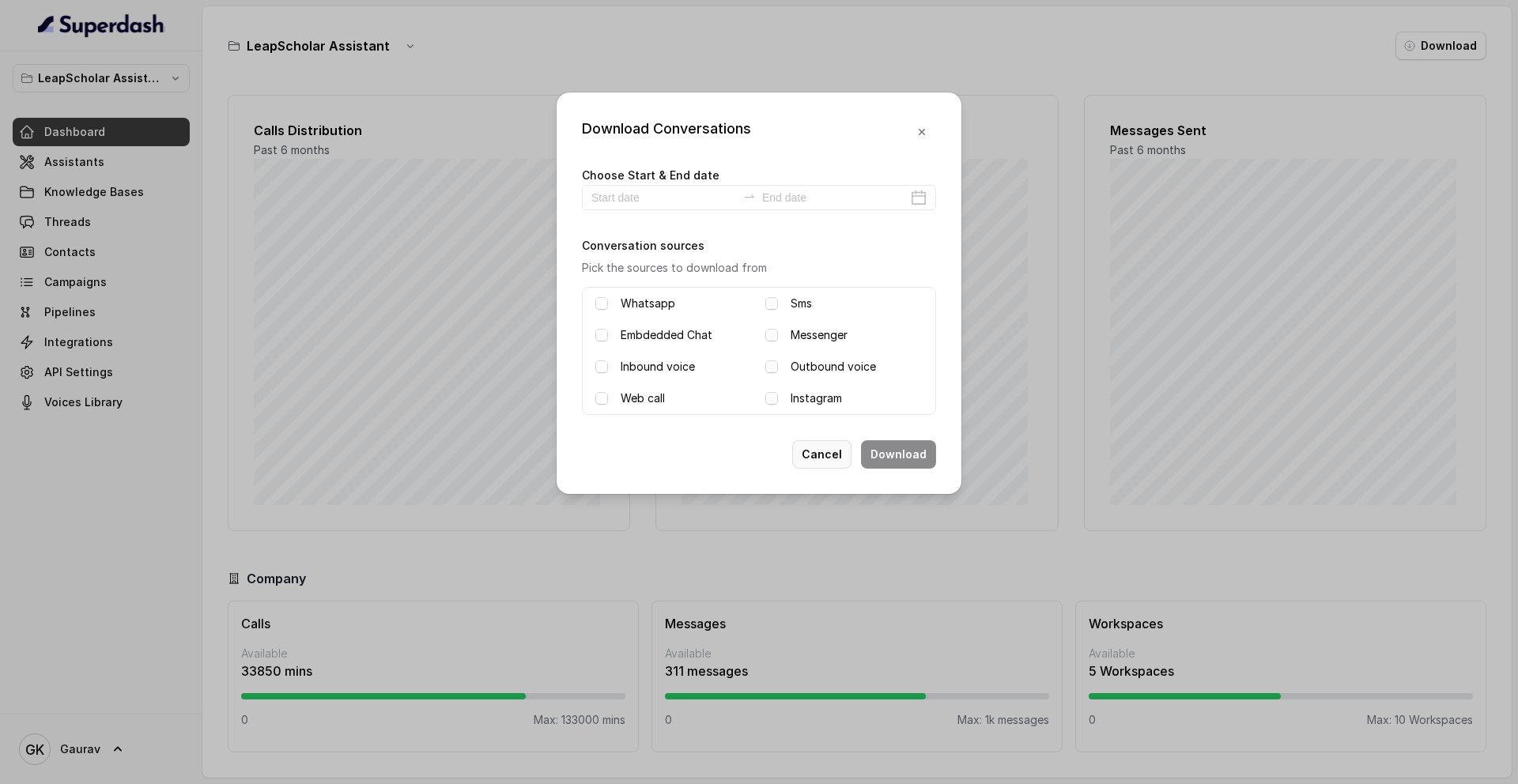
click at [815, 456] on button "Cancel" at bounding box center [822, 454] width 59 height 29
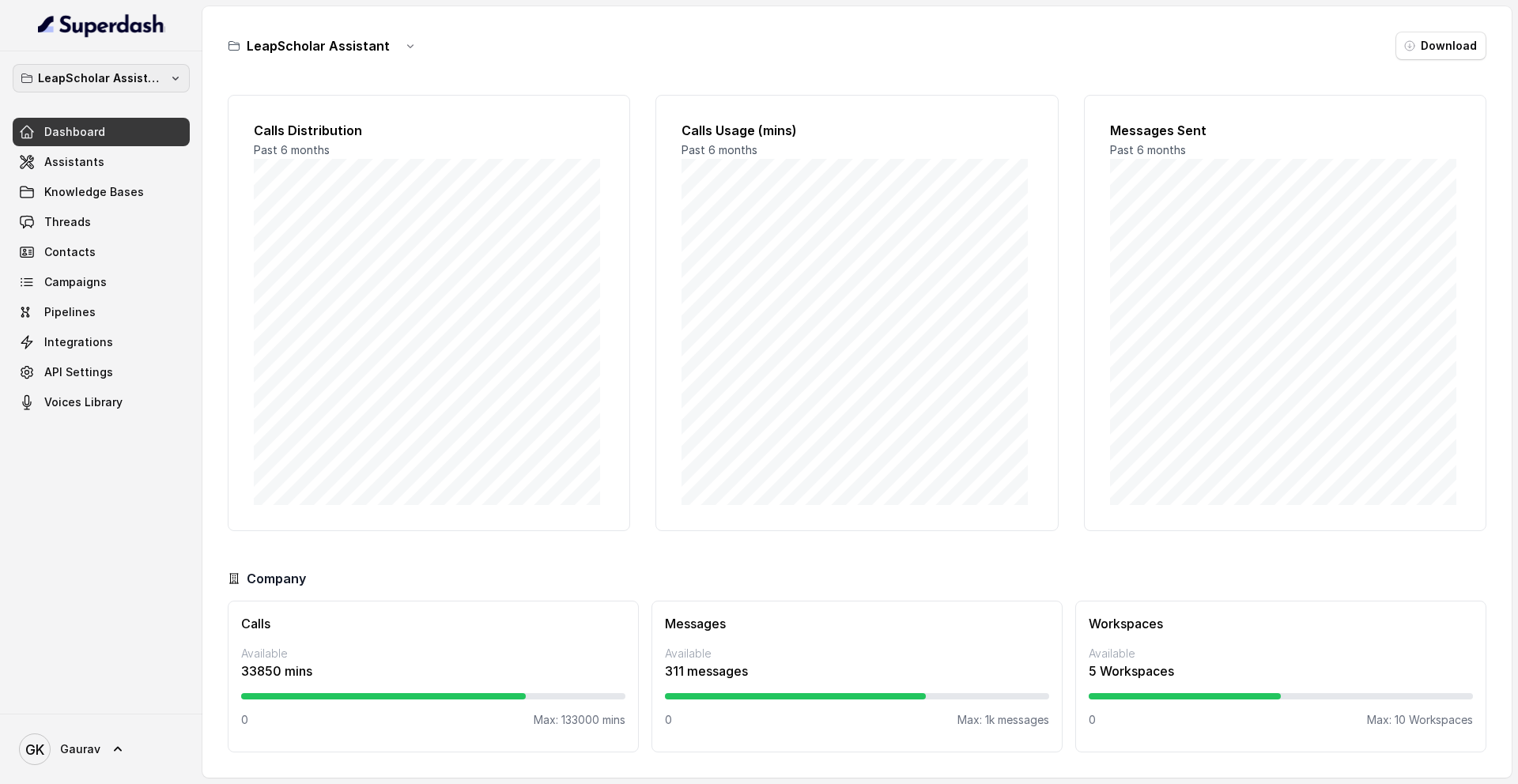
click at [118, 80] on p "LeapScholar Assistant" at bounding box center [101, 79] width 127 height 19
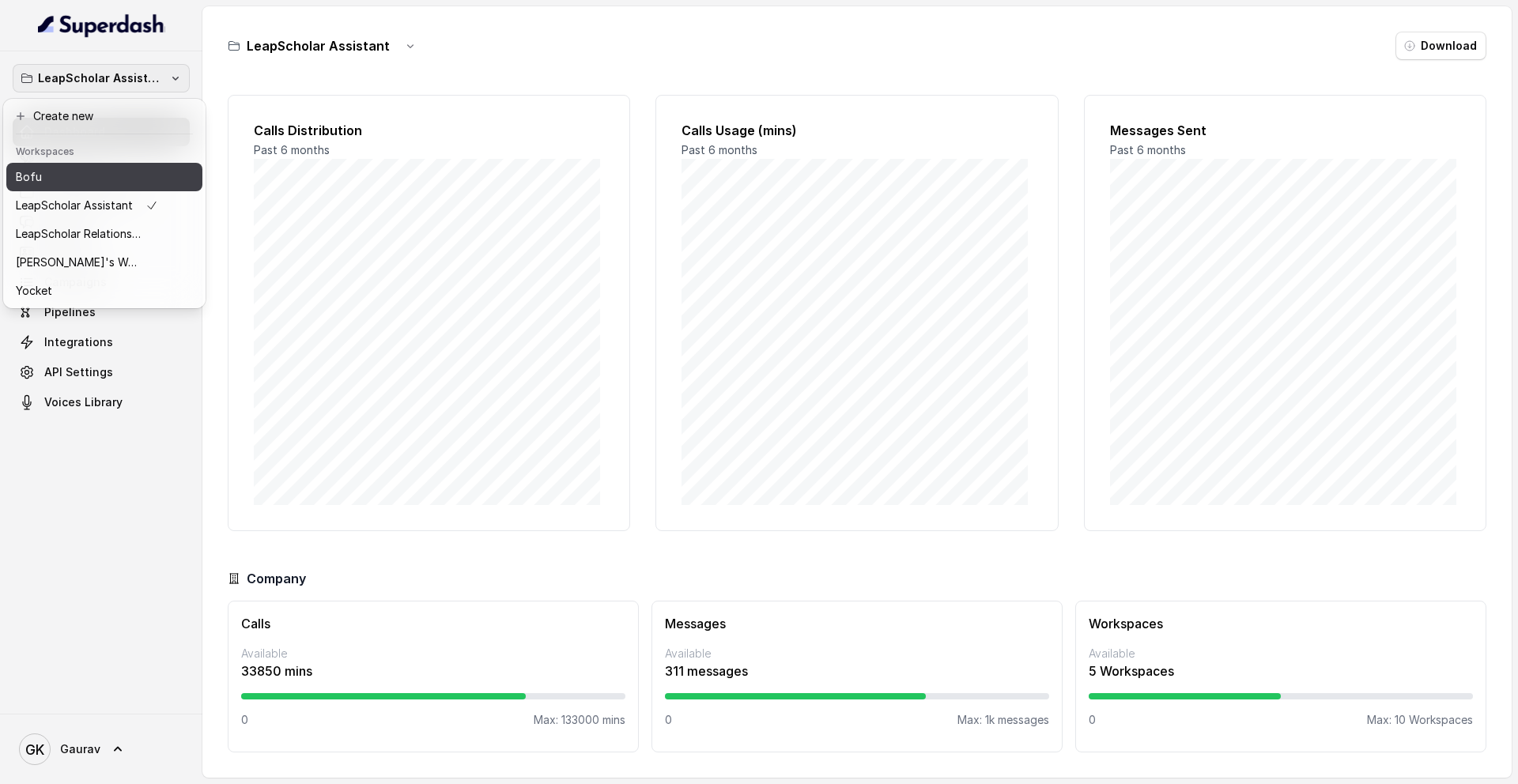
click at [63, 177] on div "Bofu" at bounding box center [87, 177] width 143 height 19
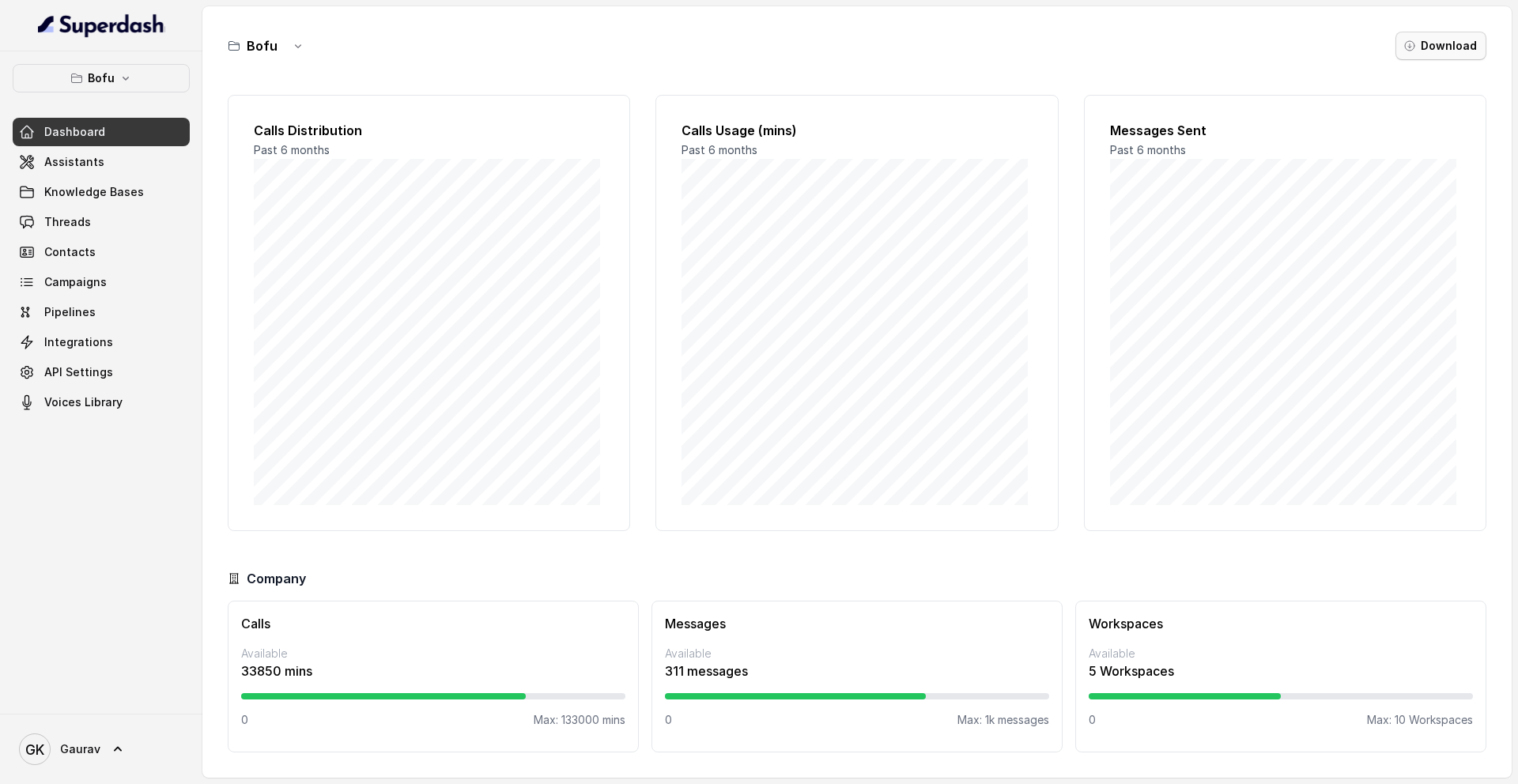
click at [1138, 37] on button "Download" at bounding box center [1441, 45] width 91 height 29
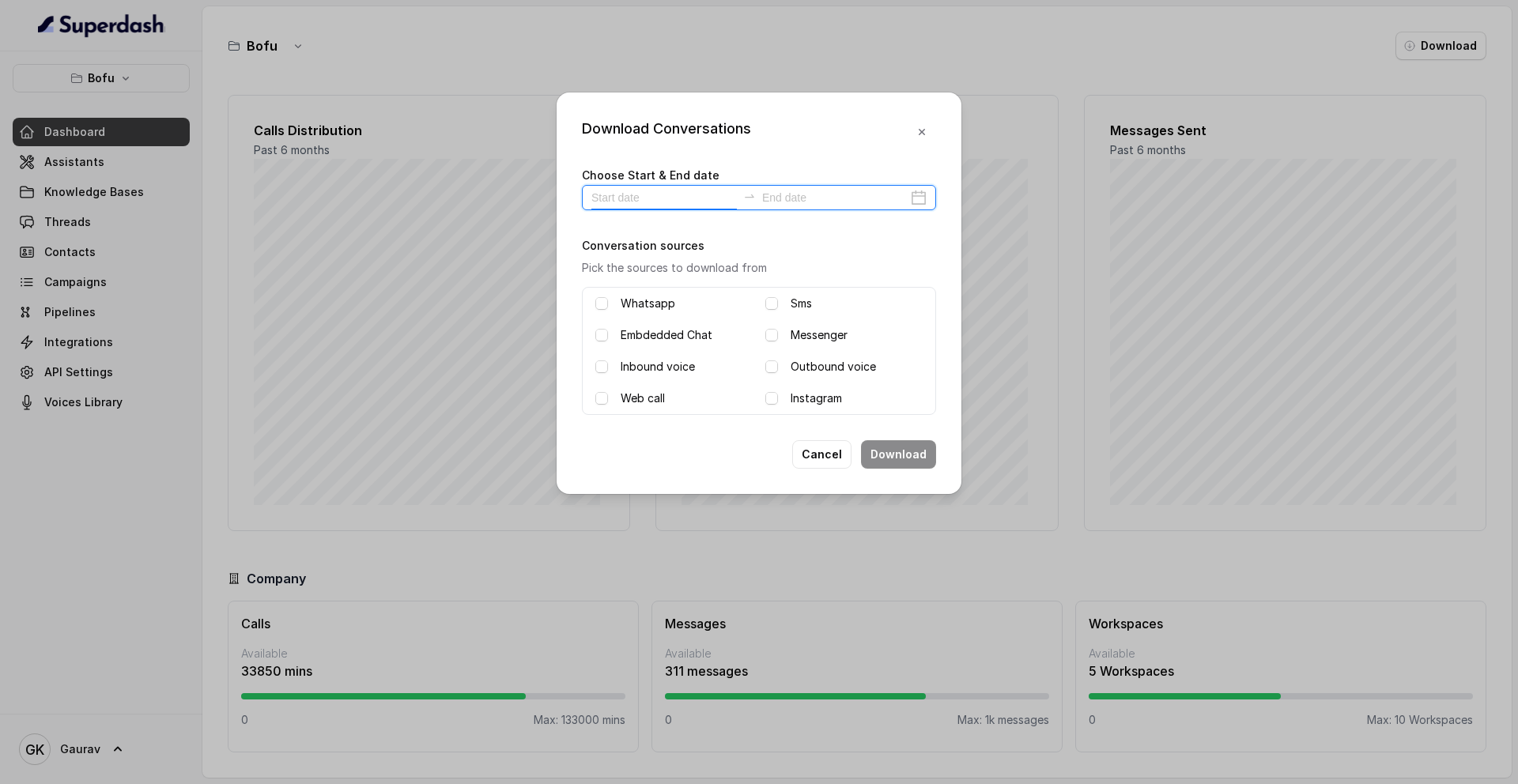
click at [656, 199] on input at bounding box center [664, 198] width 145 height 17
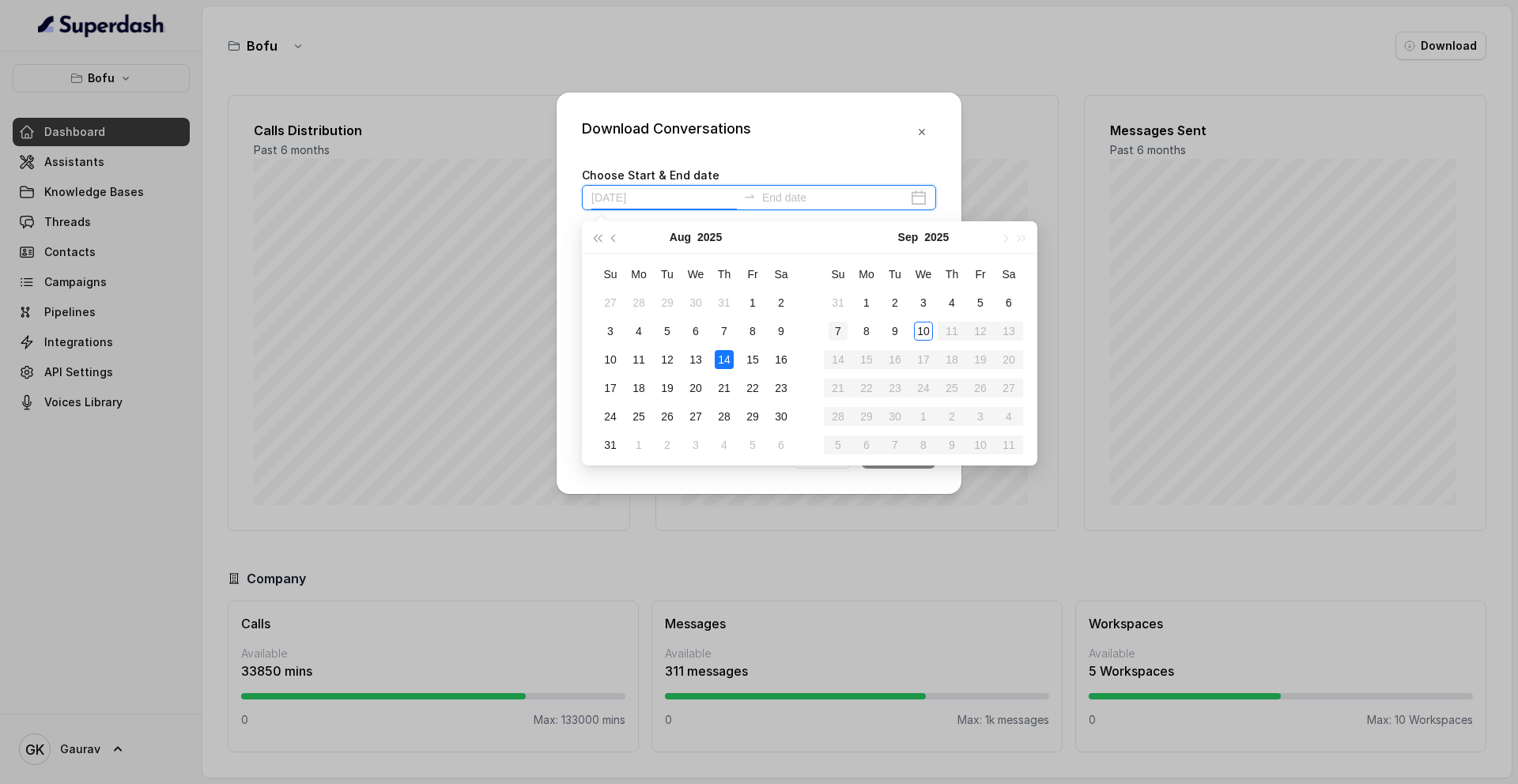
type input "[DATE]"
click at [639, 331] on div "4" at bounding box center [639, 331] width 19 height 19
type input "[DATE]"
click at [634, 205] on input "[DATE]" at bounding box center [664, 198] width 145 height 17
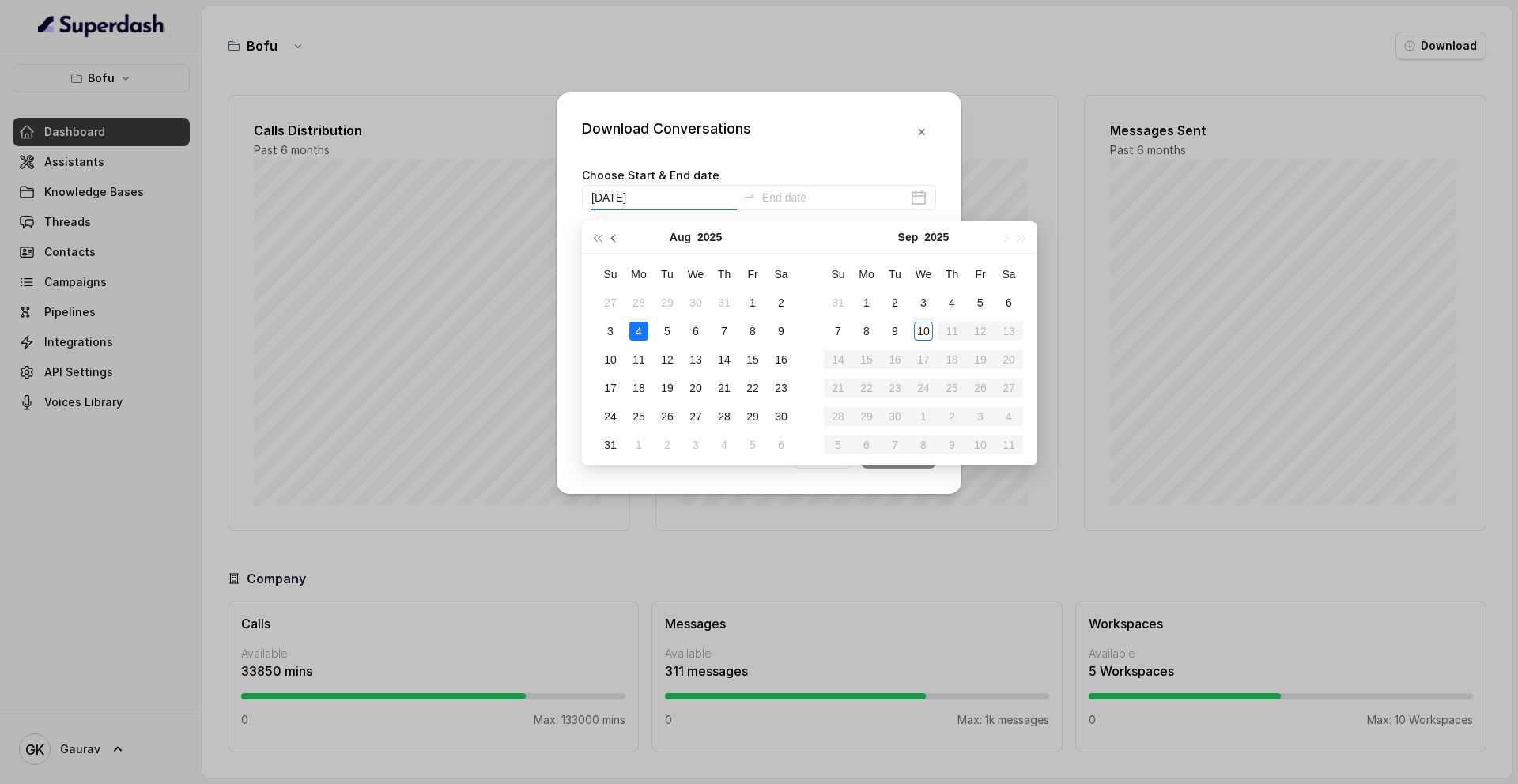
click at [614, 241] on span "button" at bounding box center [615, 239] width 8 height 8
type input "[DATE]"
click at [751, 302] on div "4" at bounding box center [753, 302] width 19 height 19
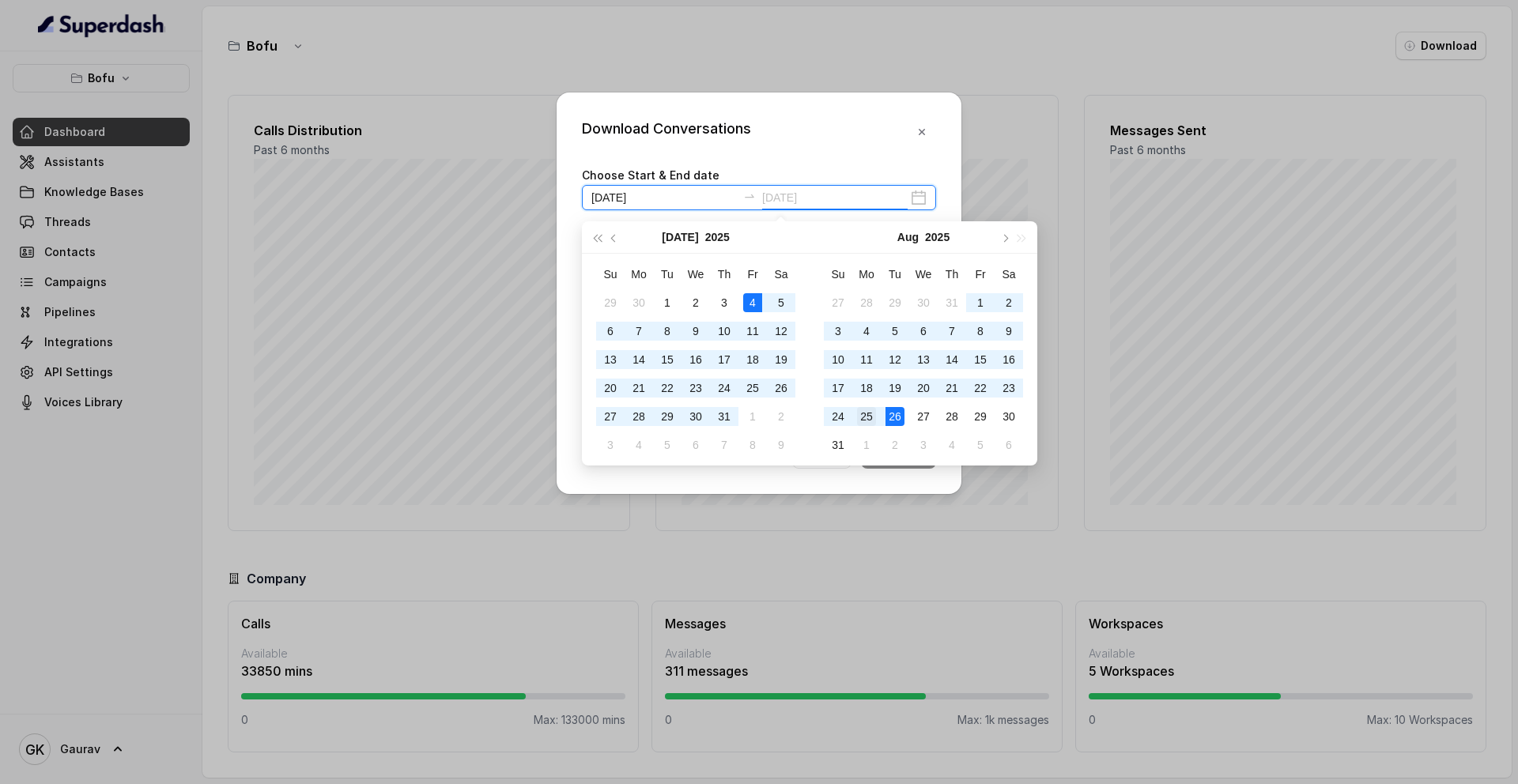
type input "[DATE]"
click at [871, 421] on div "25" at bounding box center [867, 417] width 19 height 19
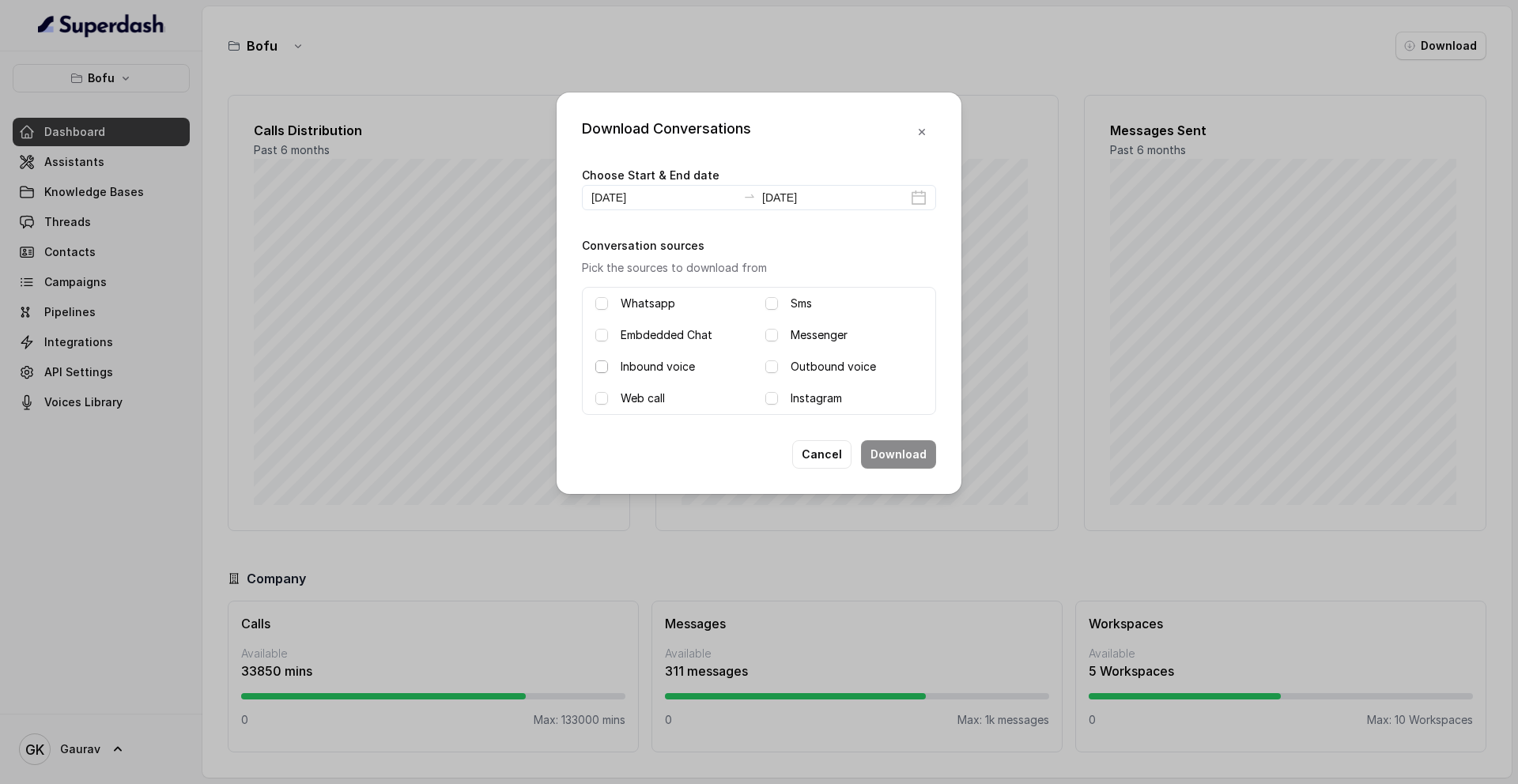
click at [603, 364] on span at bounding box center [602, 366] width 12 height 12
click at [774, 358] on div "Outbound voice" at bounding box center [844, 367] width 157 height 19
click at [774, 368] on span at bounding box center [771, 366] width 12 height 12
click at [909, 461] on button "Download" at bounding box center [899, 454] width 75 height 29
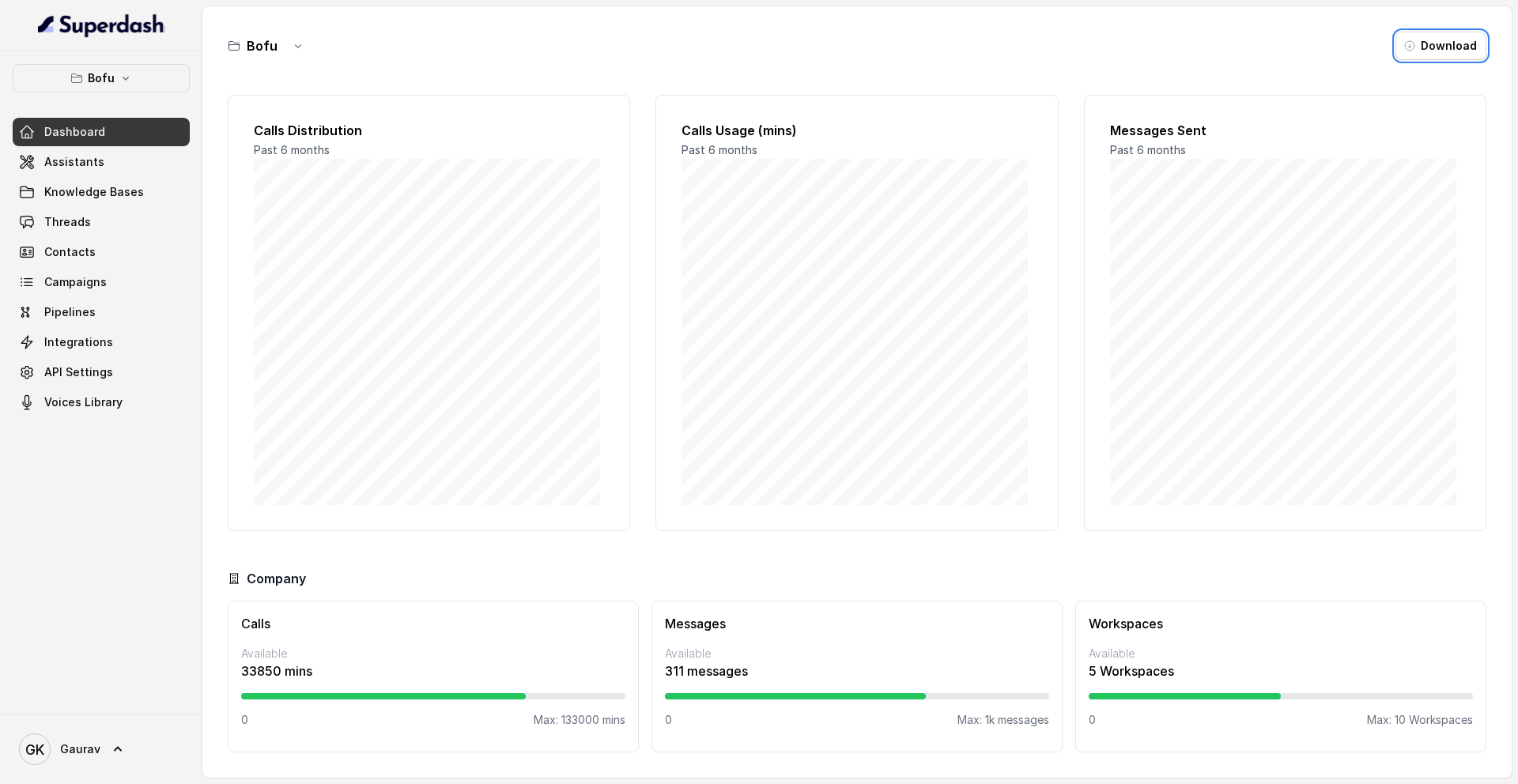
click at [115, 77] on button "Bofu" at bounding box center [101, 78] width 178 height 29
click at [127, 74] on icon "button" at bounding box center [126, 78] width 12 height 12
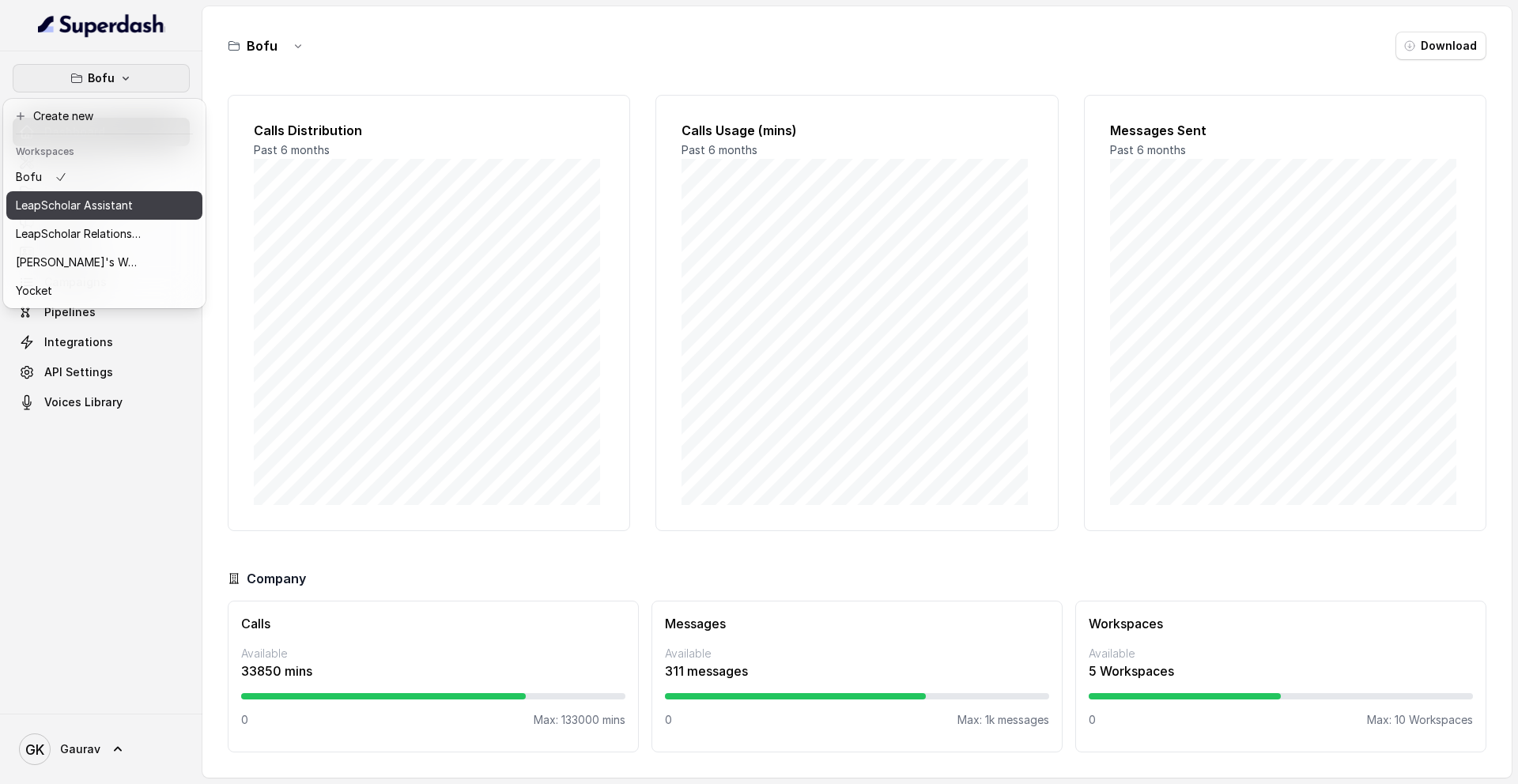
click at [103, 205] on p "LeapScholar Assistant" at bounding box center [74, 205] width 117 height 19
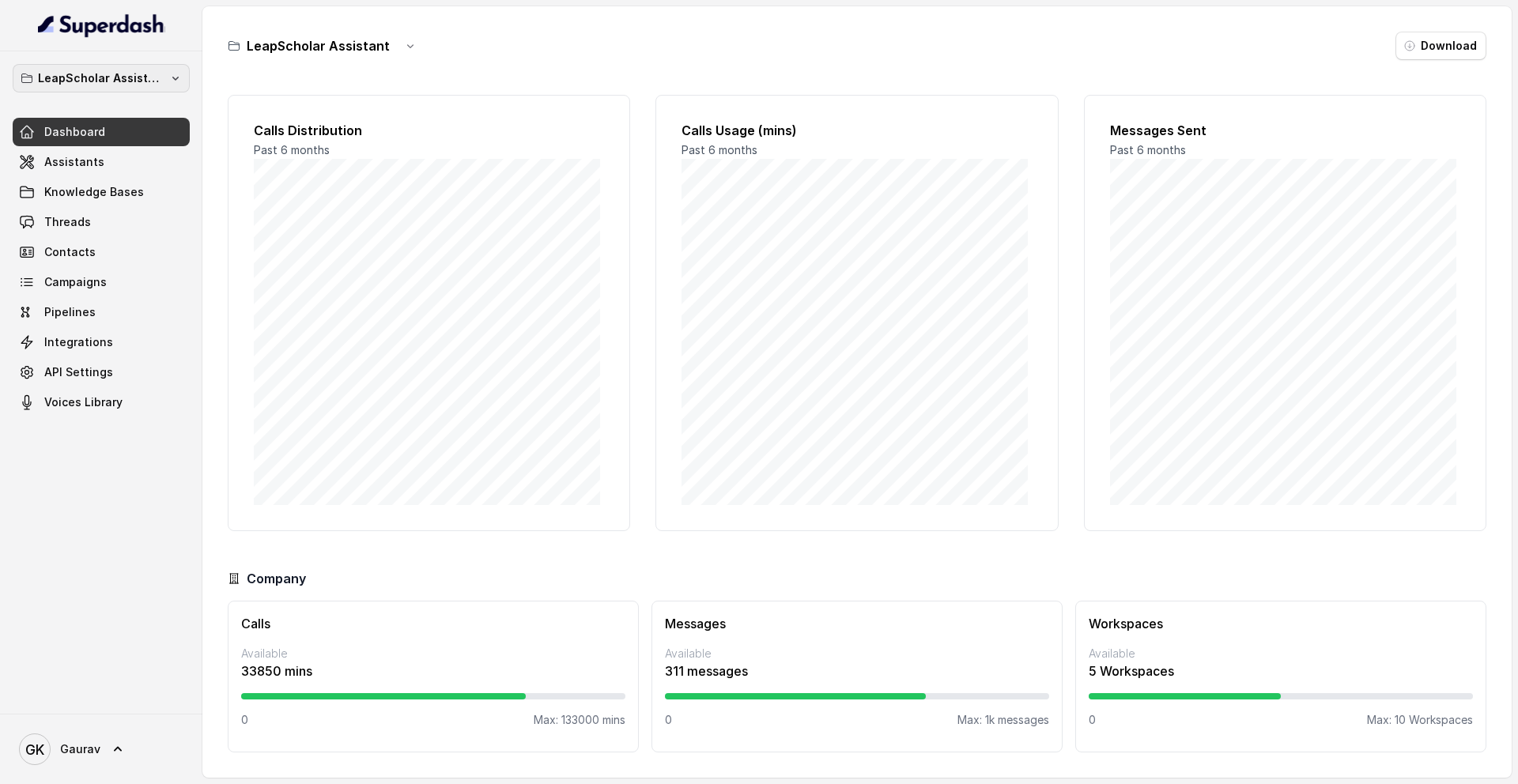
click at [113, 72] on p "LeapScholar Assistant" at bounding box center [101, 79] width 127 height 19
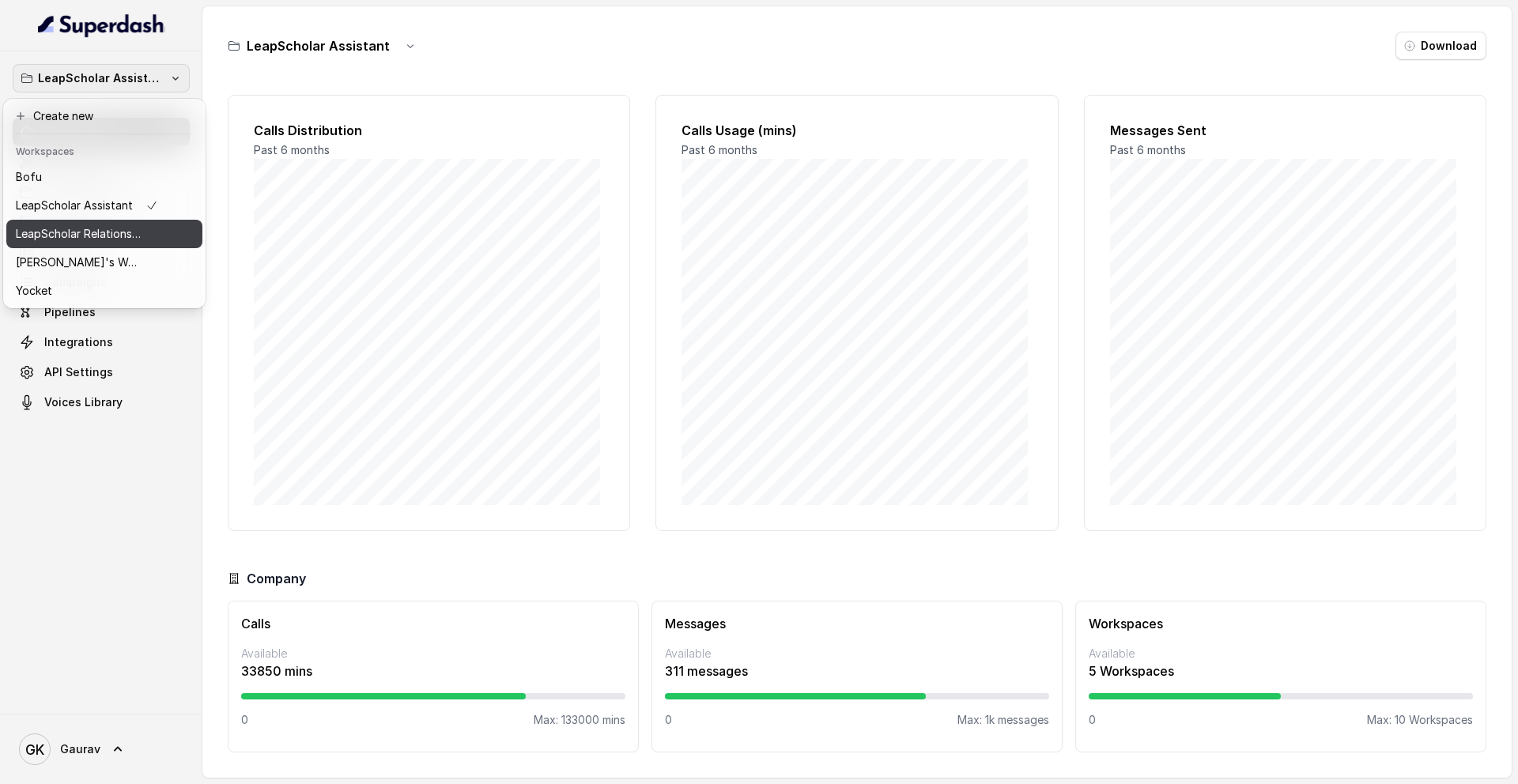
click at [120, 227] on p "LeapScholar Relationship Manager" at bounding box center [79, 234] width 127 height 19
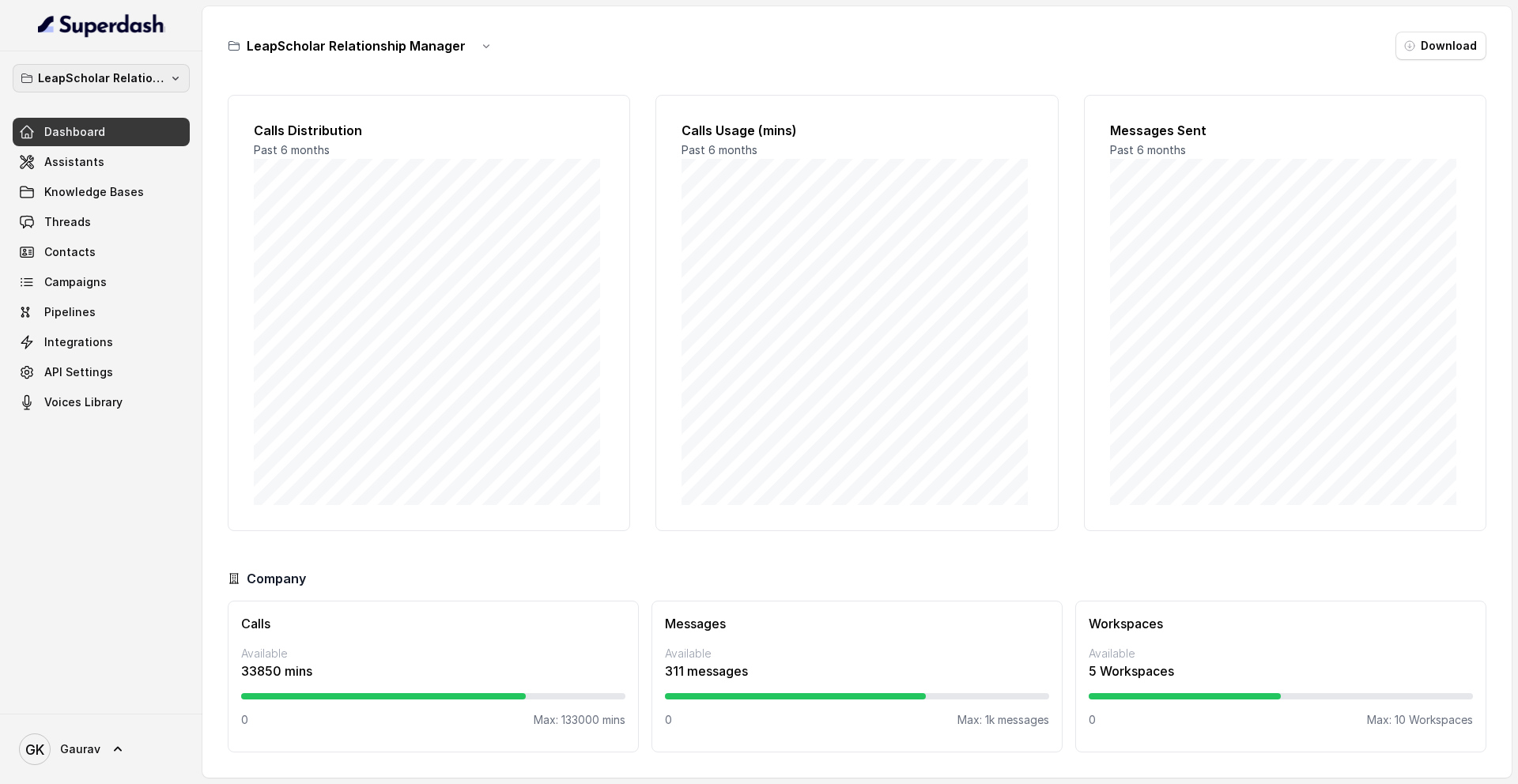
click at [122, 80] on p "LeapScholar Relationship Manager" at bounding box center [101, 79] width 127 height 19
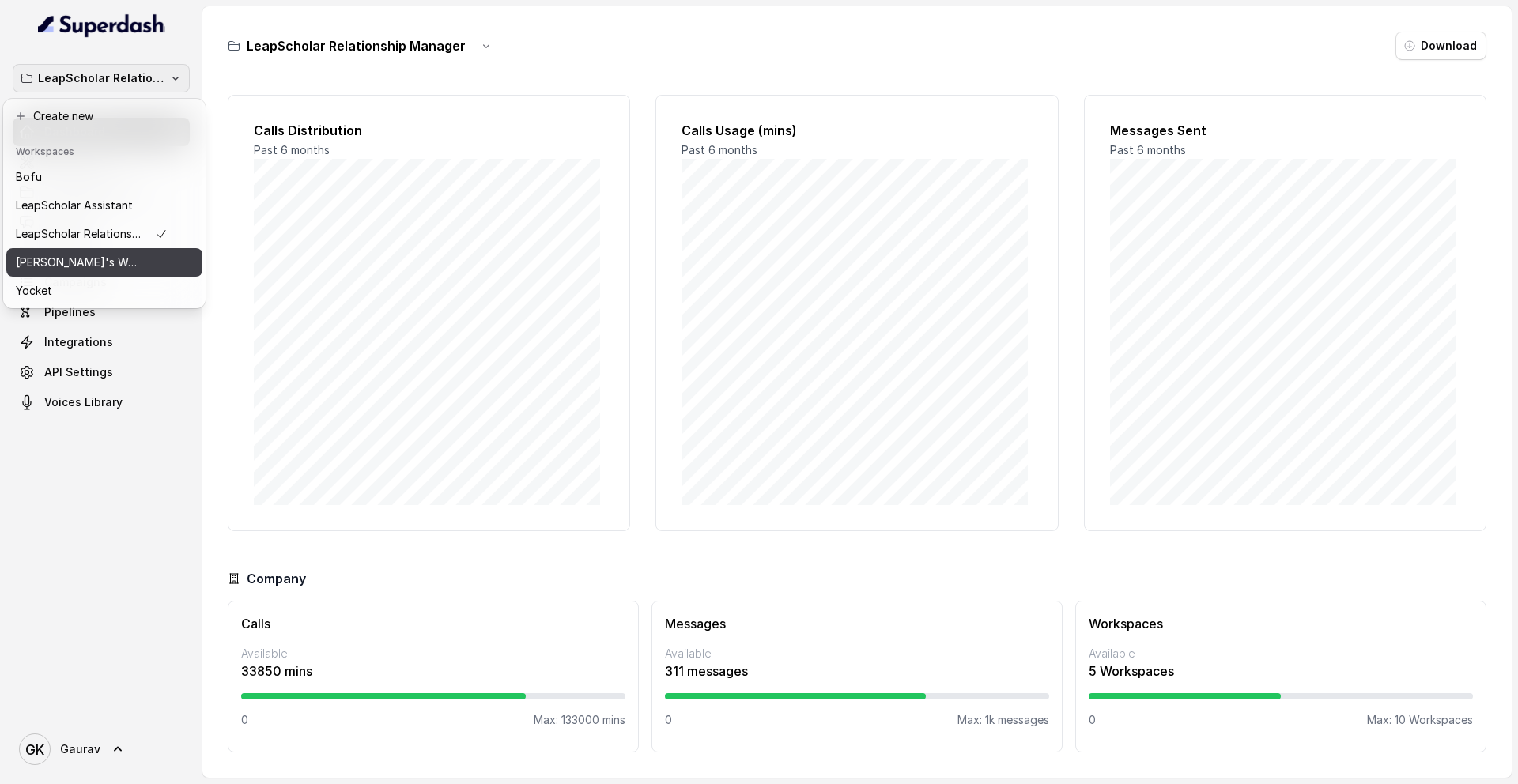
click at [120, 271] on div "[PERSON_NAME]'s Workspace" at bounding box center [92, 262] width 152 height 19
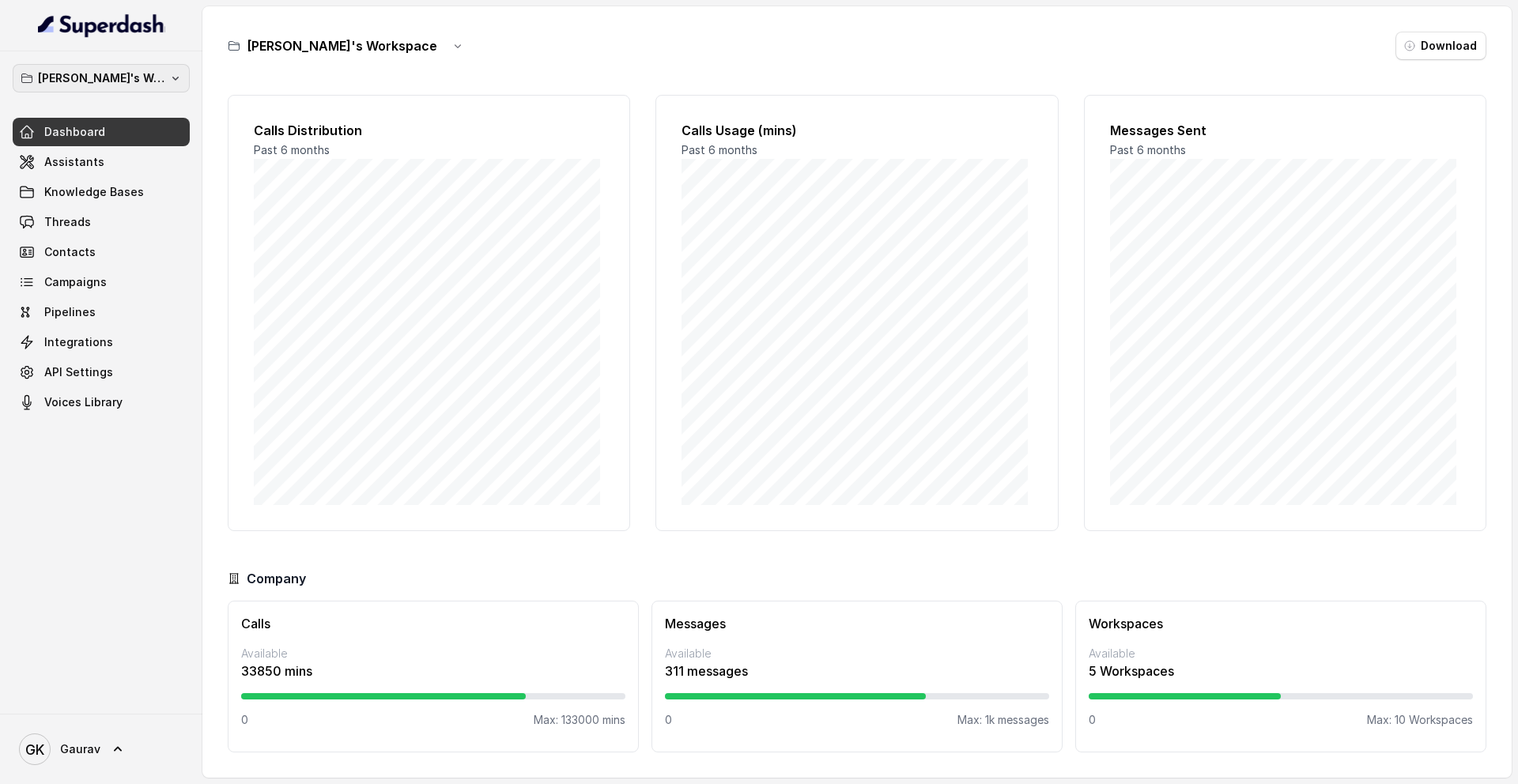
click at [108, 81] on p "[PERSON_NAME]'s Workspace" at bounding box center [101, 79] width 127 height 19
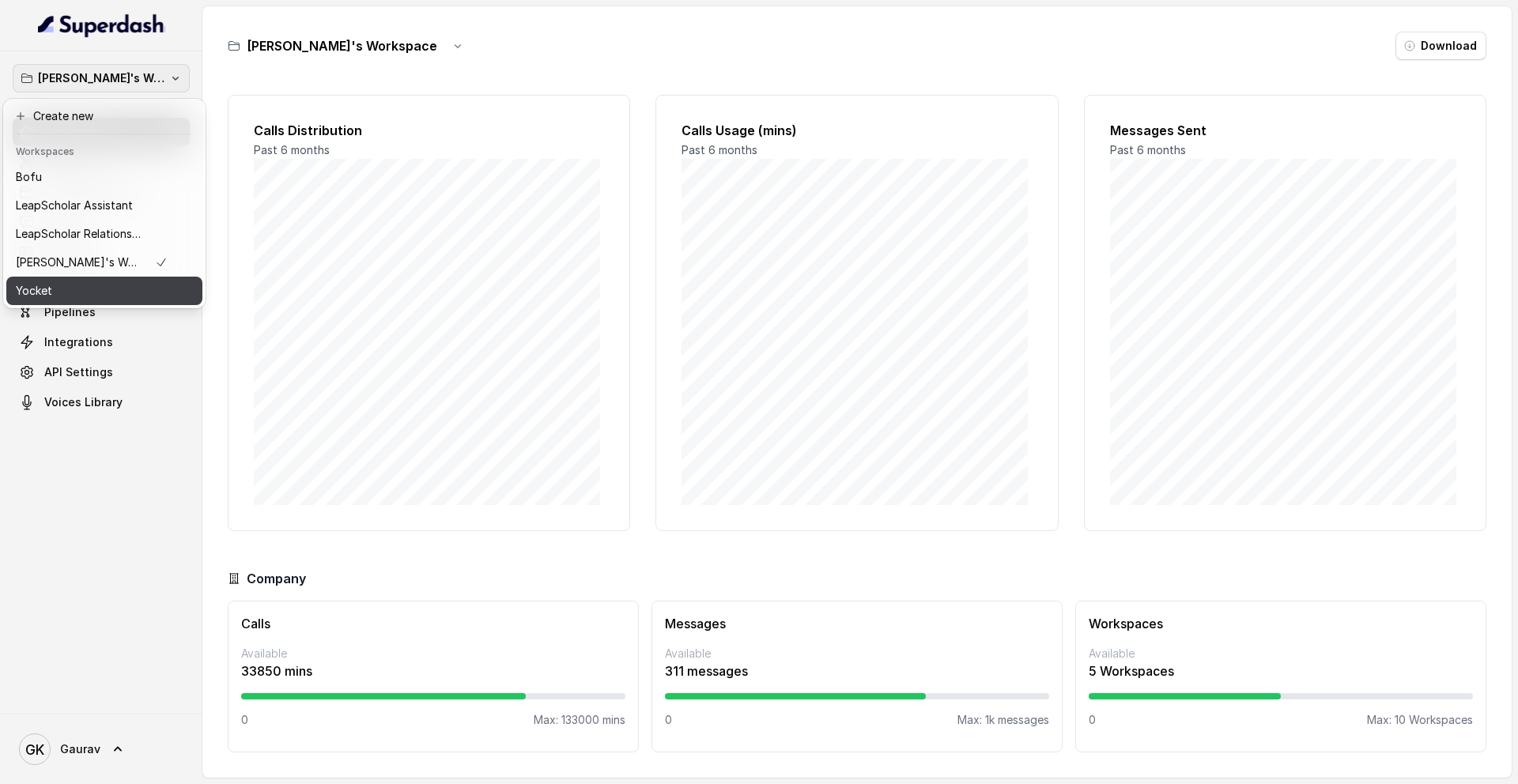
click at [76, 301] on button "Yocket" at bounding box center [104, 290] width 196 height 29
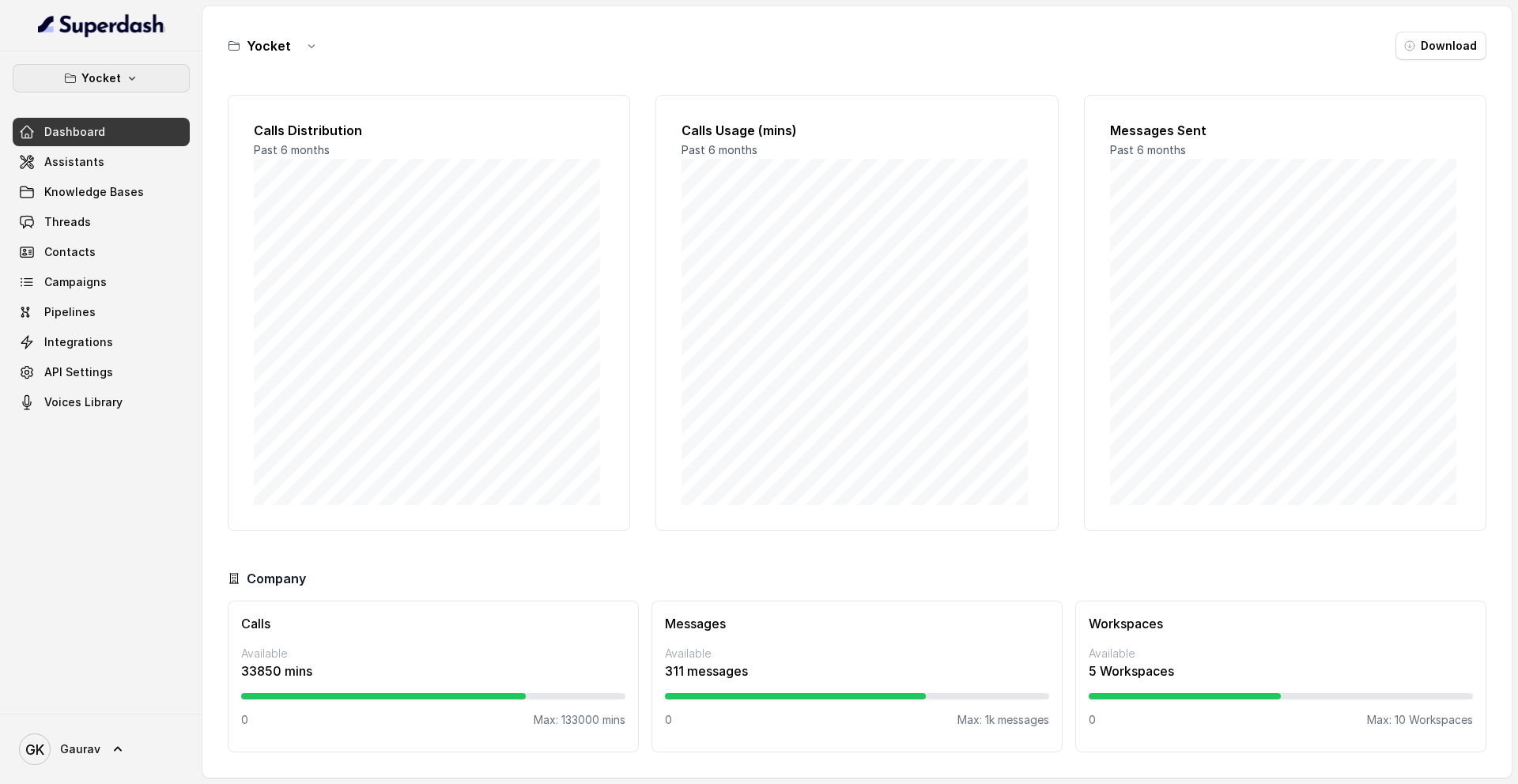
click at [164, 73] on button "Yocket" at bounding box center [101, 78] width 178 height 29
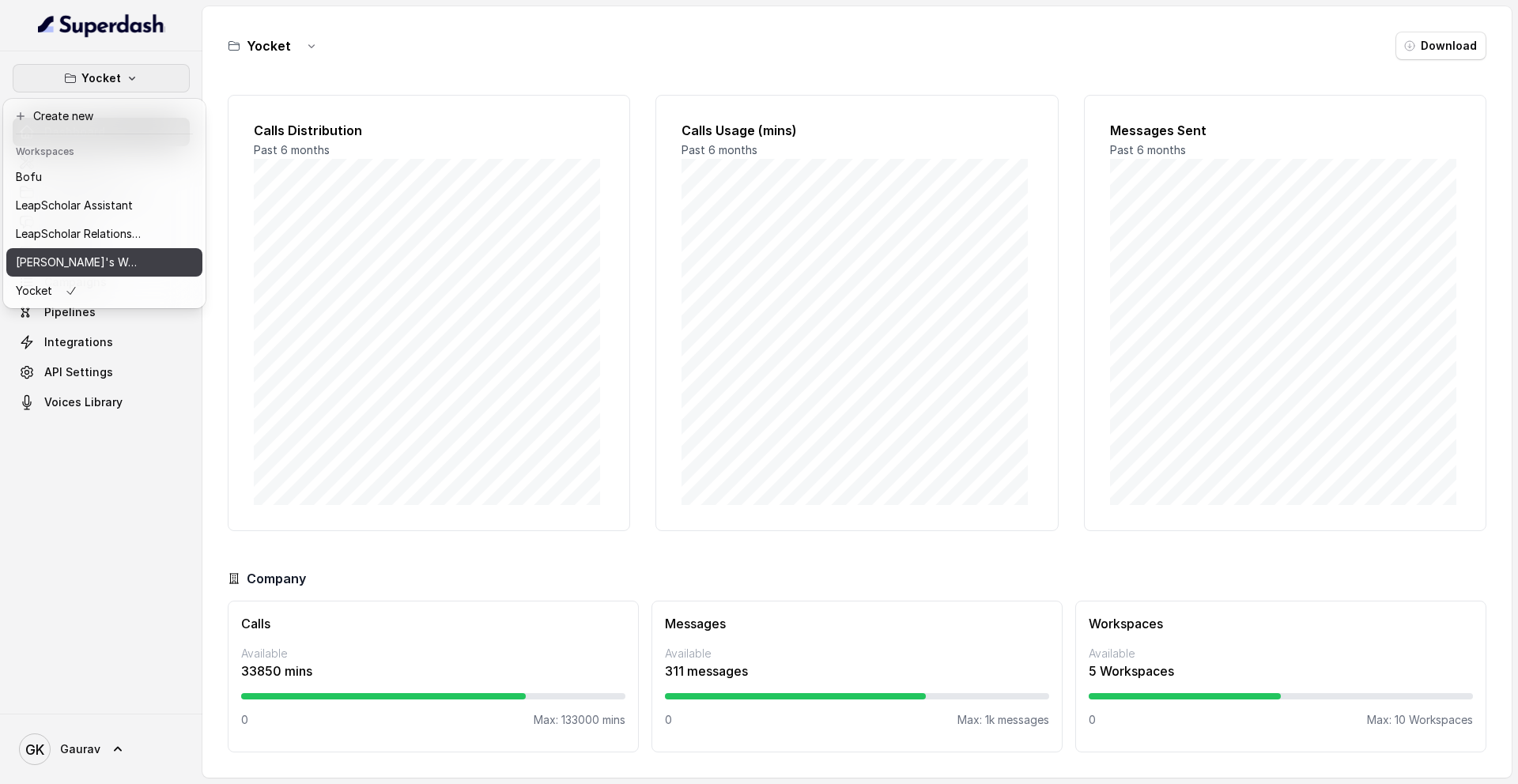
click at [94, 267] on p "[PERSON_NAME]'s Workspace" at bounding box center [79, 262] width 127 height 19
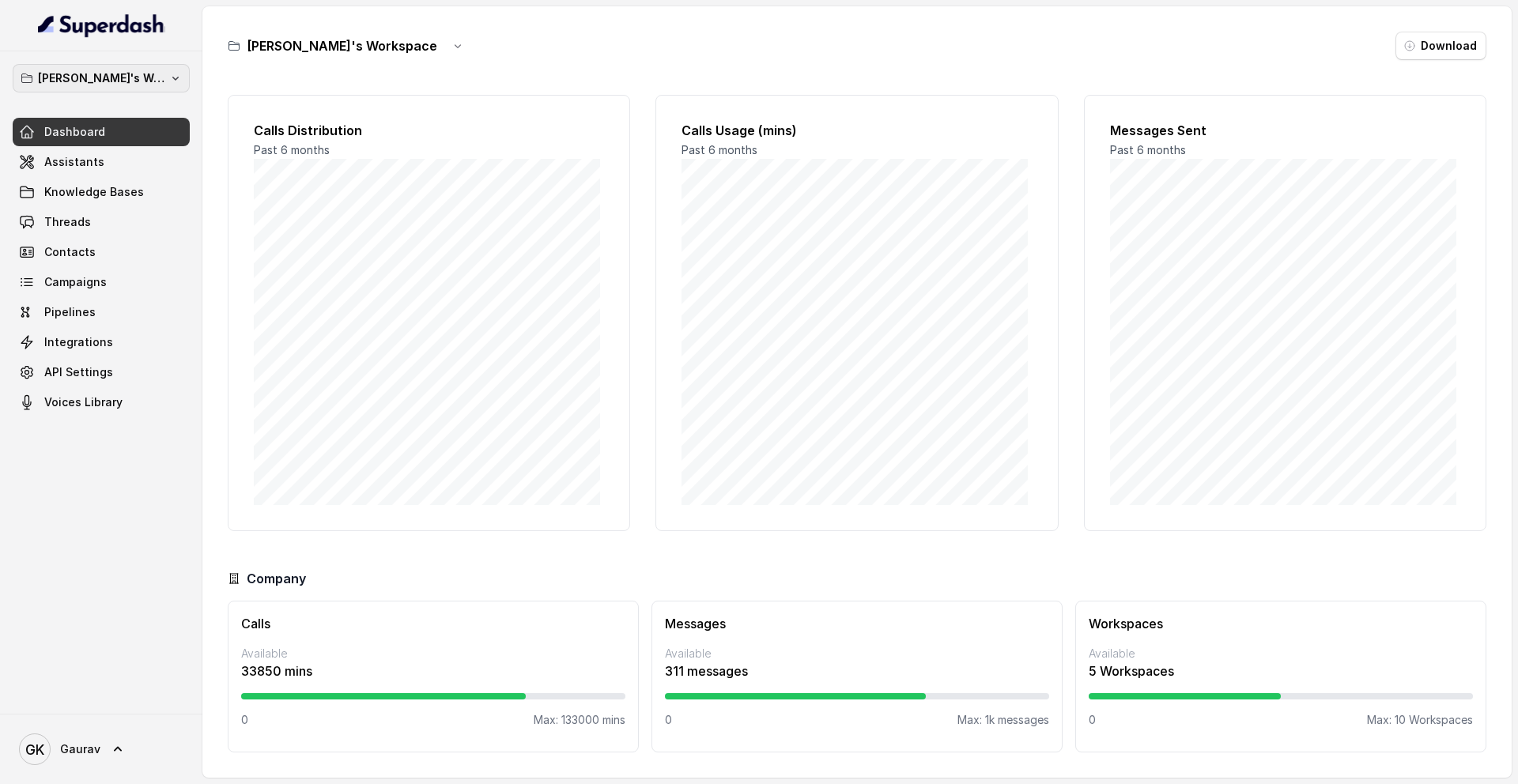
click at [90, 78] on p "[PERSON_NAME]'s Workspace" at bounding box center [101, 79] width 127 height 19
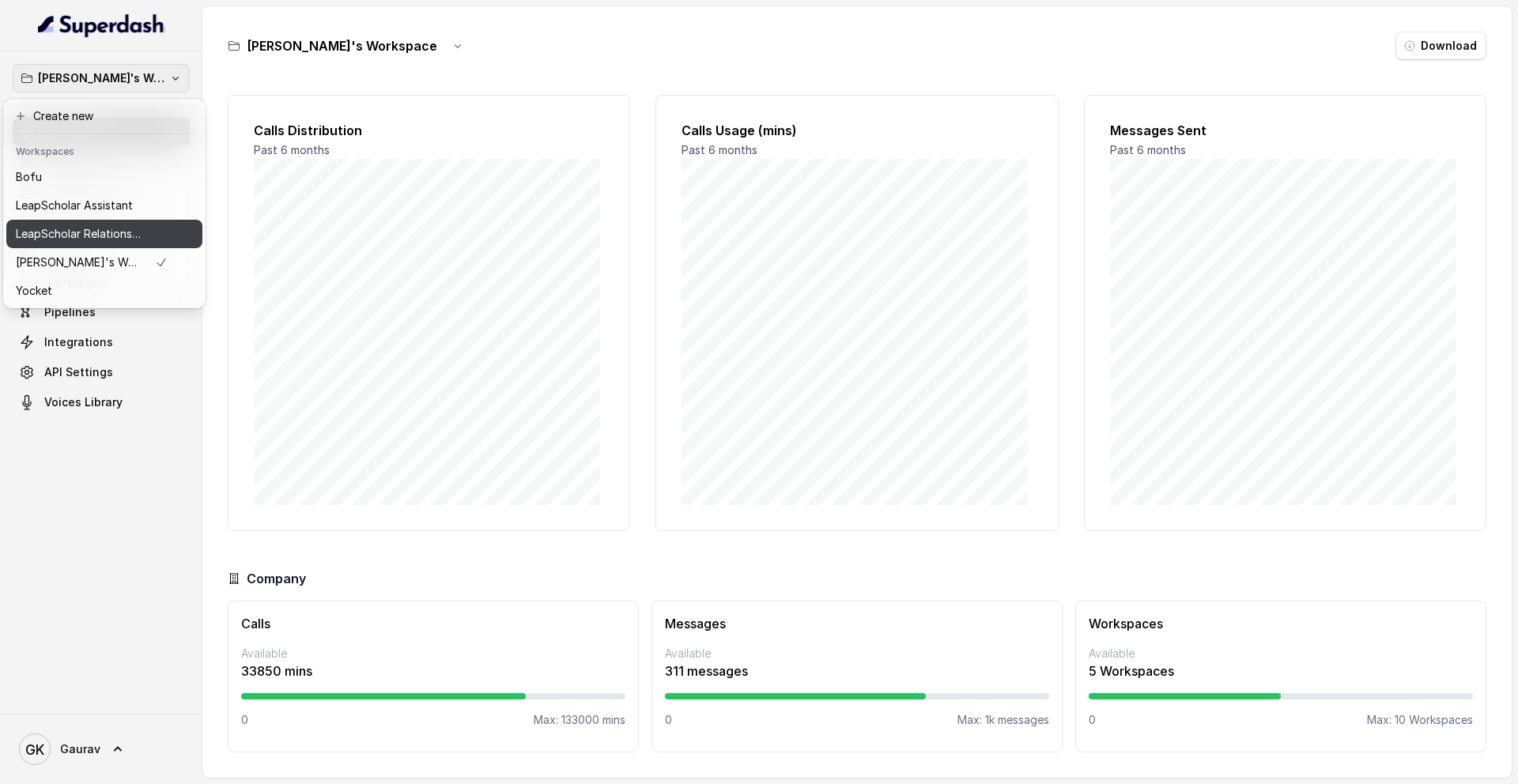
click at [103, 230] on p "LeapScholar Relationship Manager" at bounding box center [79, 234] width 127 height 19
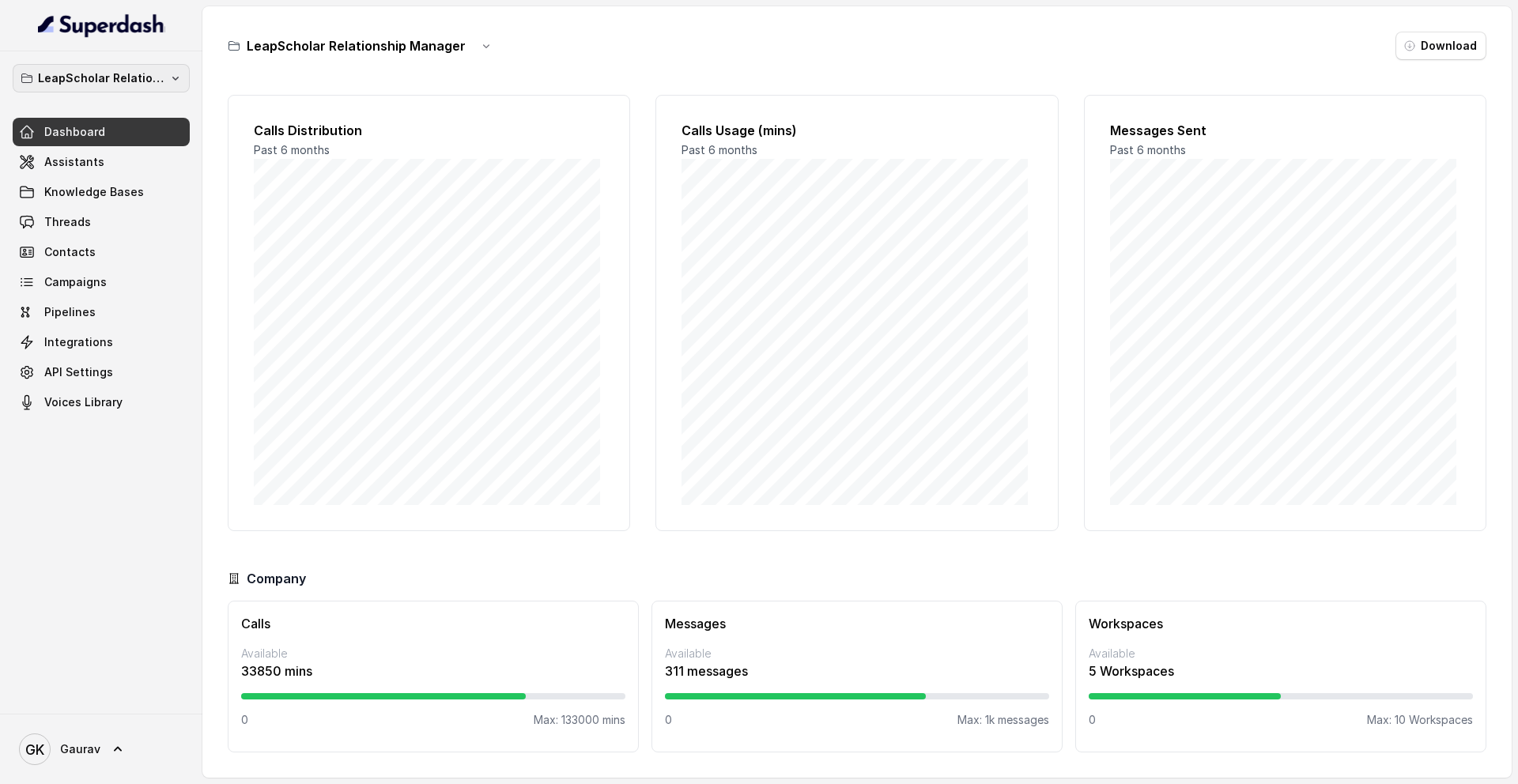
click at [129, 81] on p "LeapScholar Relationship Manager" at bounding box center [101, 79] width 127 height 19
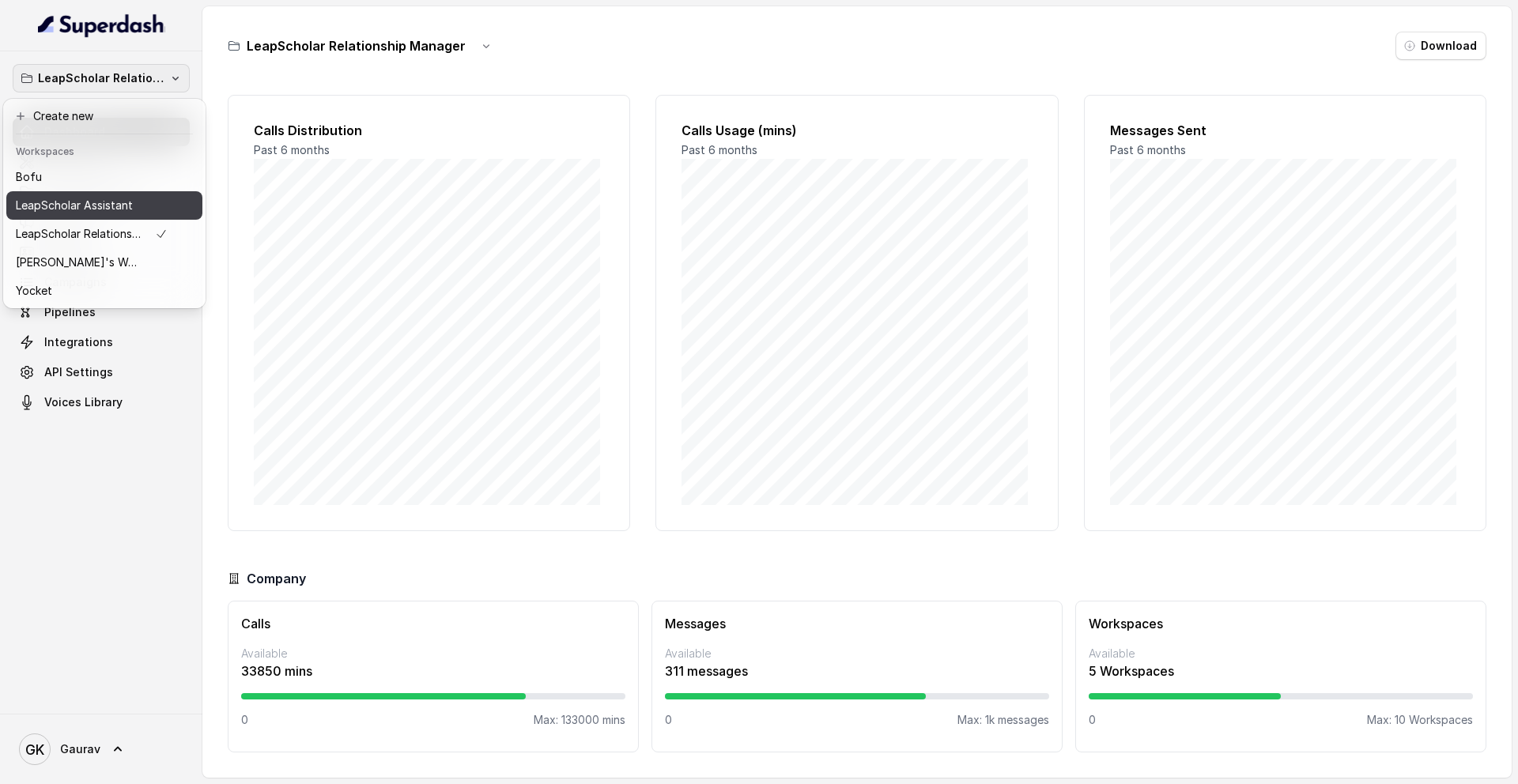
click at [115, 202] on p "LeapScholar Assistant" at bounding box center [74, 205] width 117 height 19
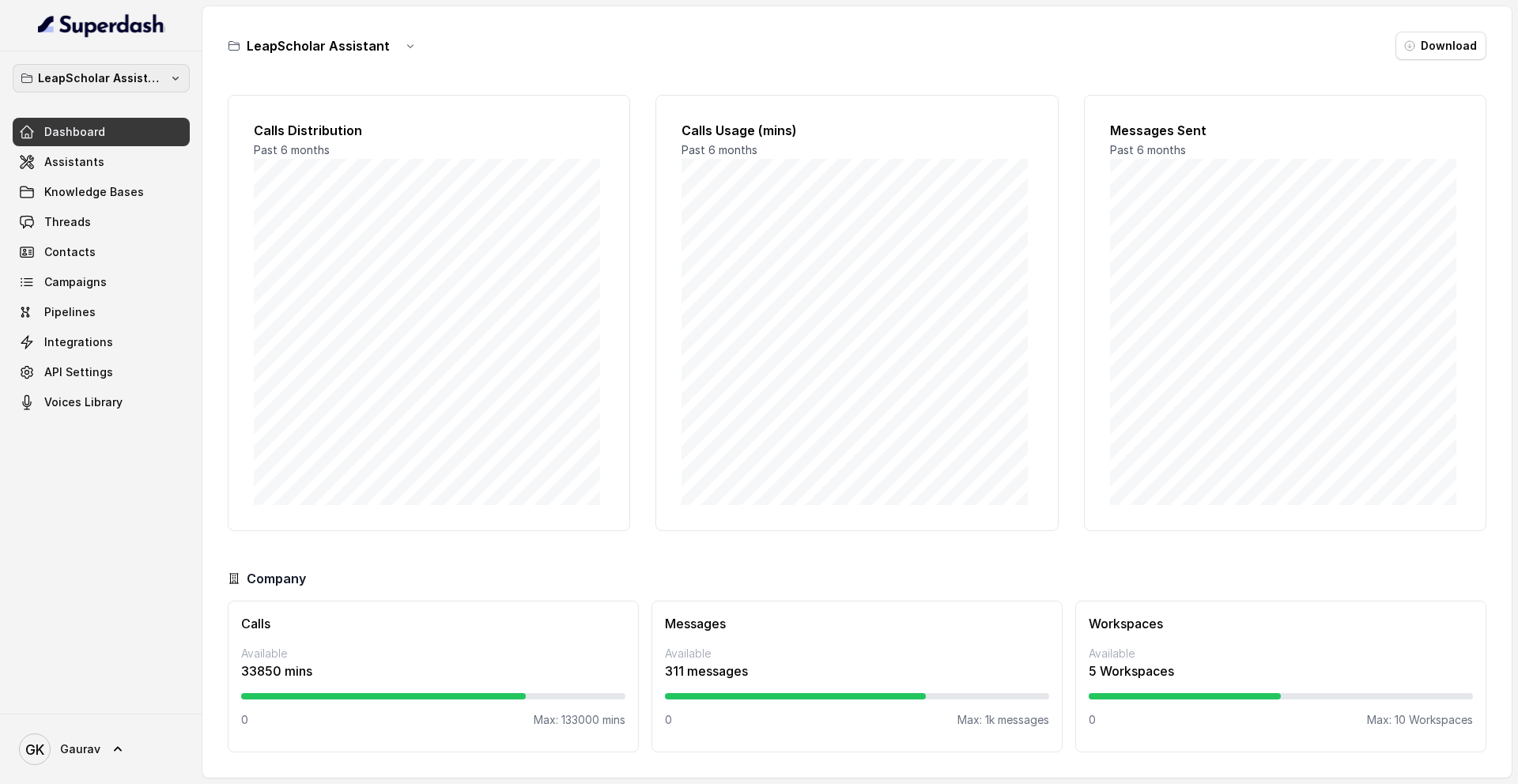
click at [169, 86] on button "LeapScholar Assistant" at bounding box center [101, 78] width 178 height 29
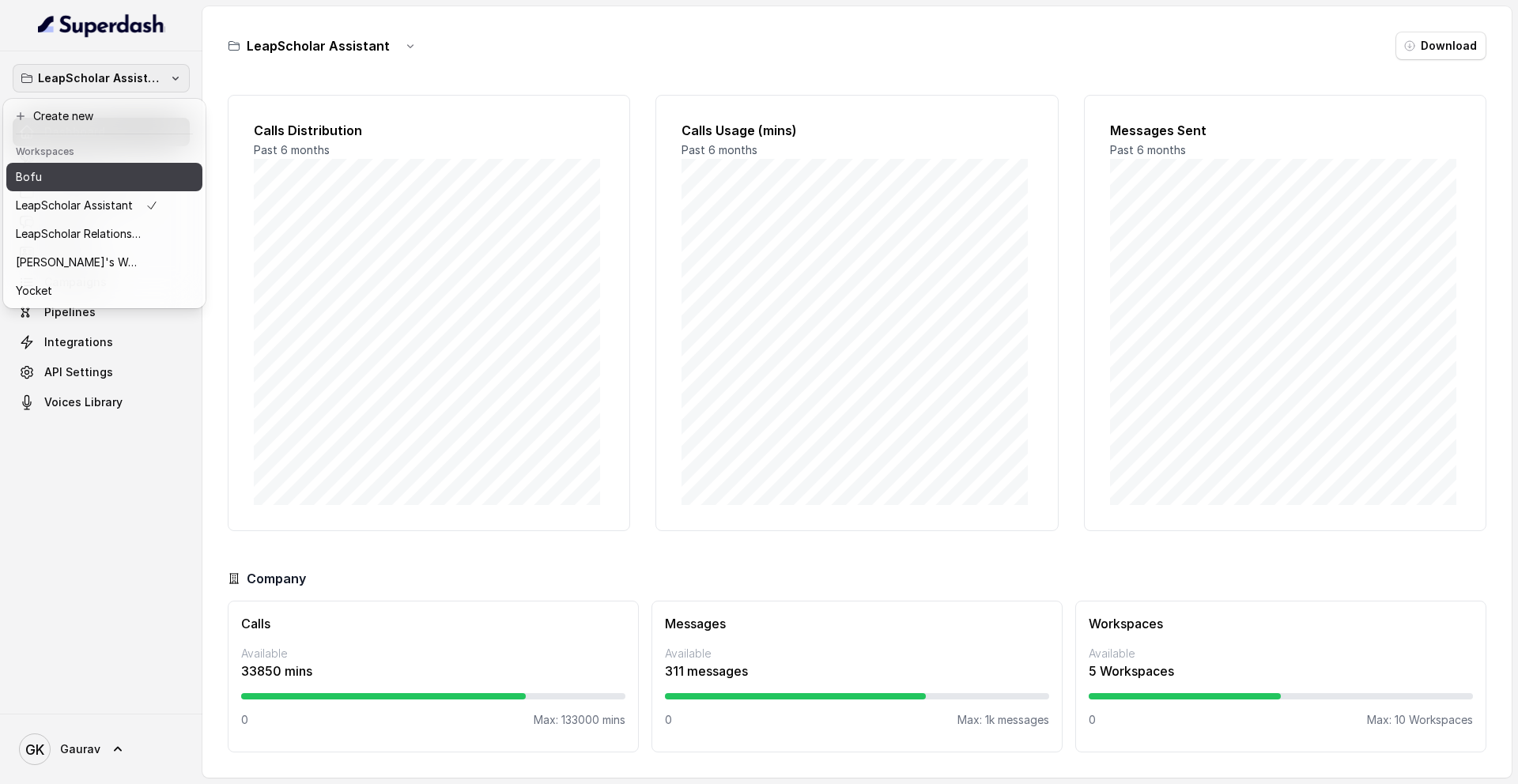
click at [129, 180] on div "Bofu" at bounding box center [87, 177] width 143 height 19
